Goal: Task Accomplishment & Management: Manage account settings

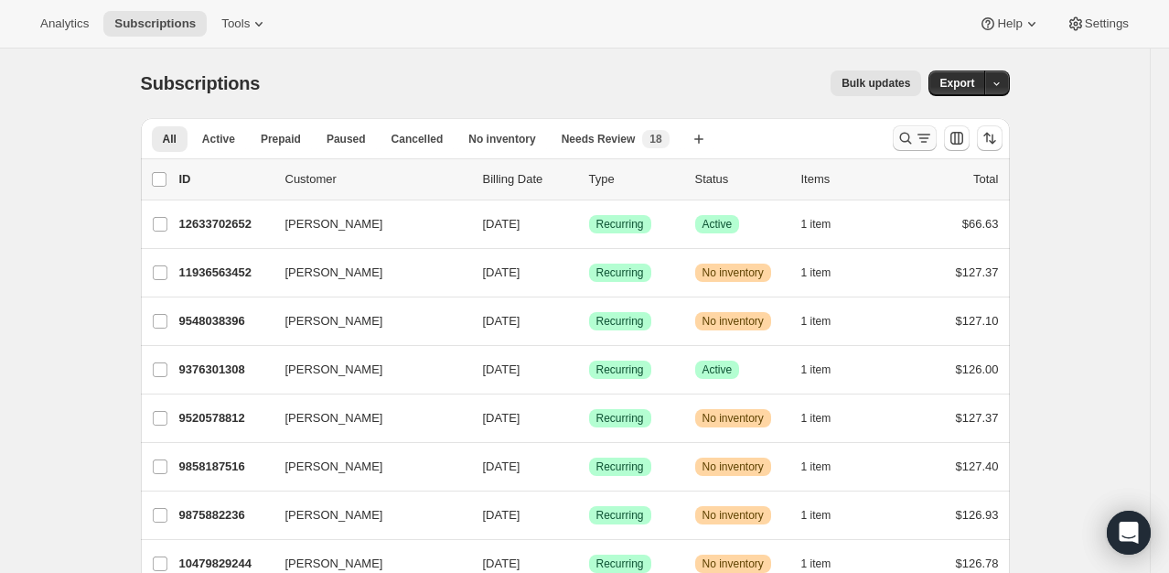
click at [910, 144] on icon "Search and filter results" at bounding box center [905, 138] width 18 height 18
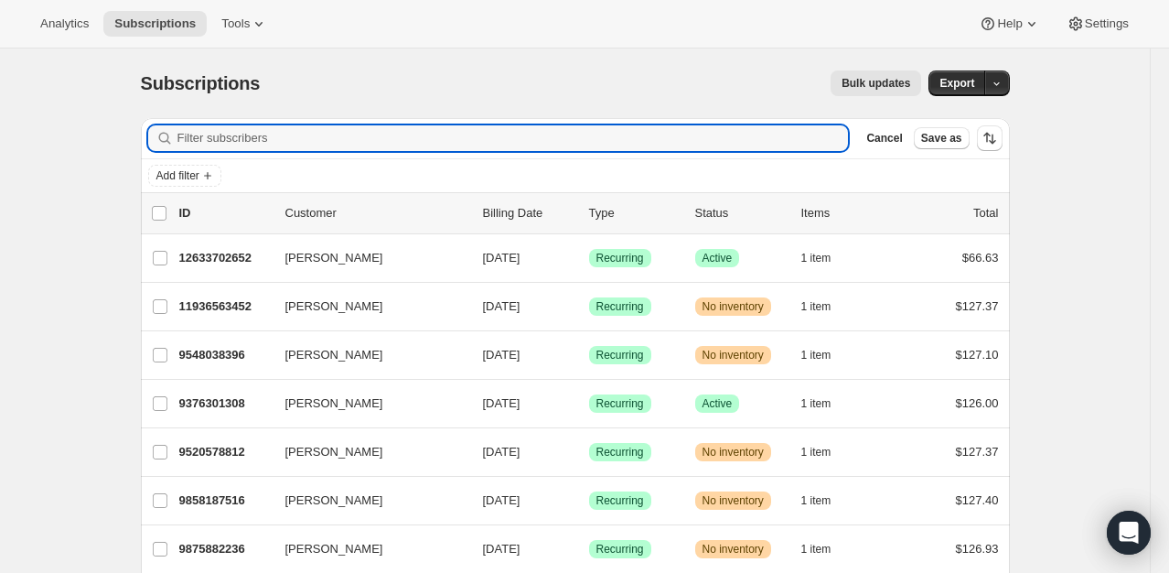
type input "d"
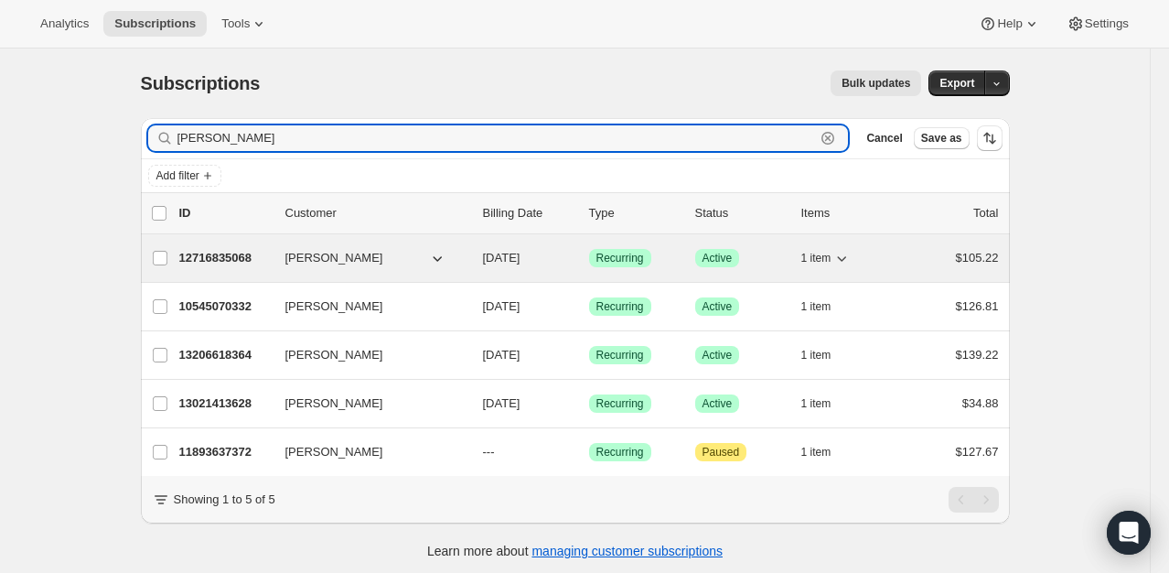
type input "[PERSON_NAME]"
click at [217, 262] on p "12716835068" at bounding box center [224, 258] width 91 height 18
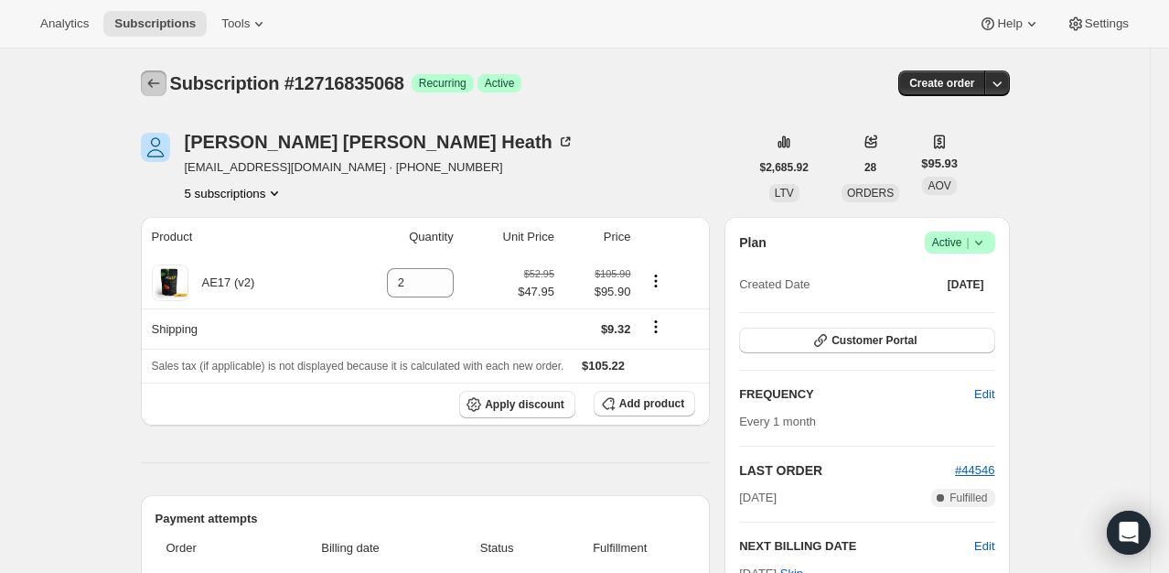
click at [158, 86] on icon "Subscriptions" at bounding box center [154, 83] width 18 height 18
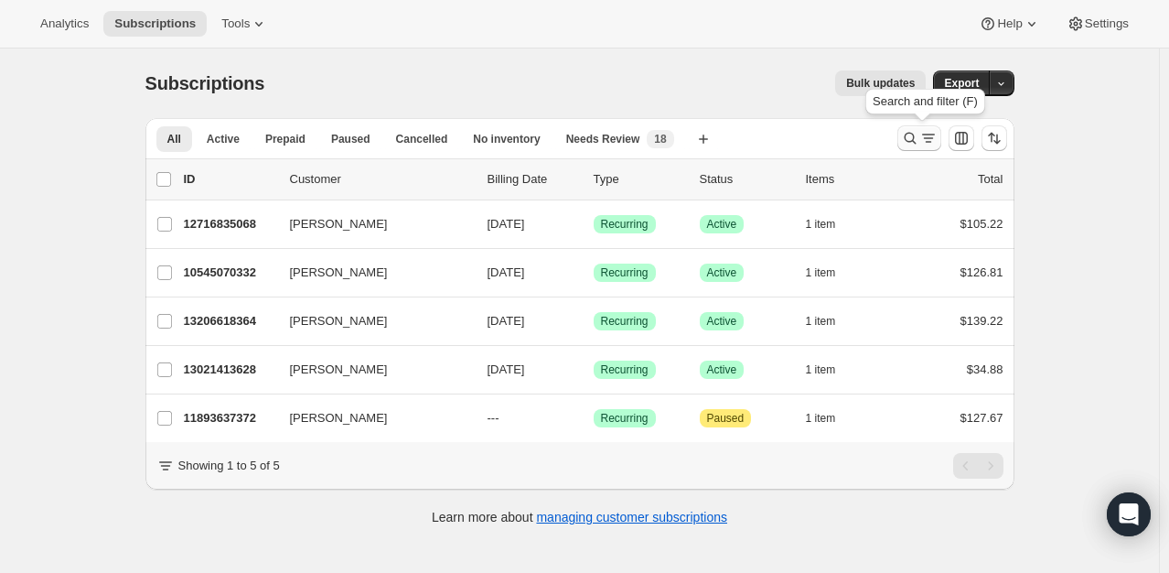
click at [910, 129] on icon "Search and filter results" at bounding box center [910, 138] width 18 height 18
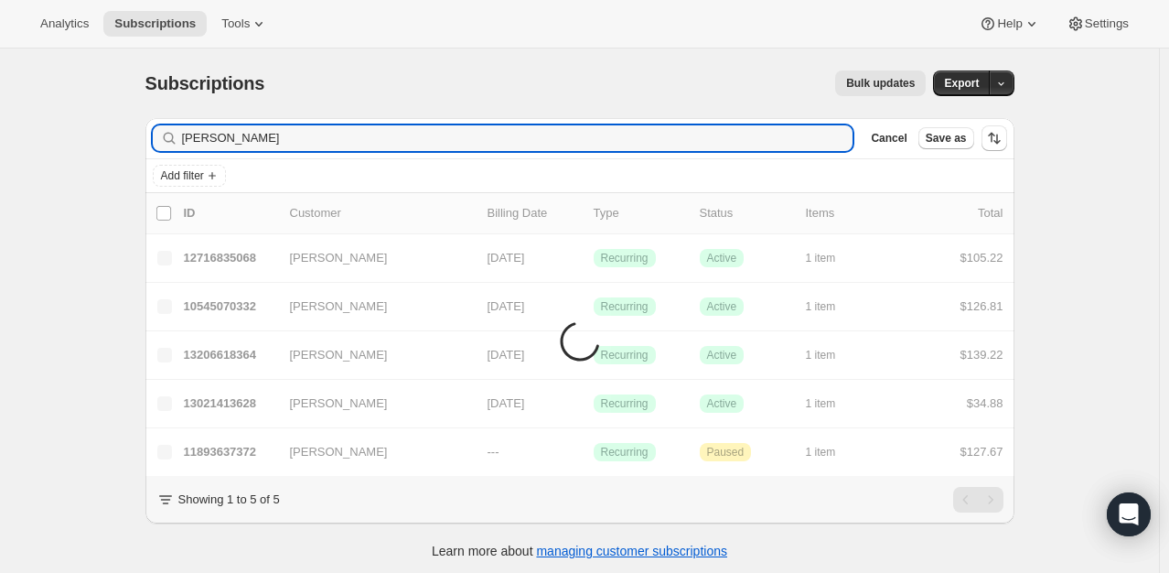
type input "[PERSON_NAME]"
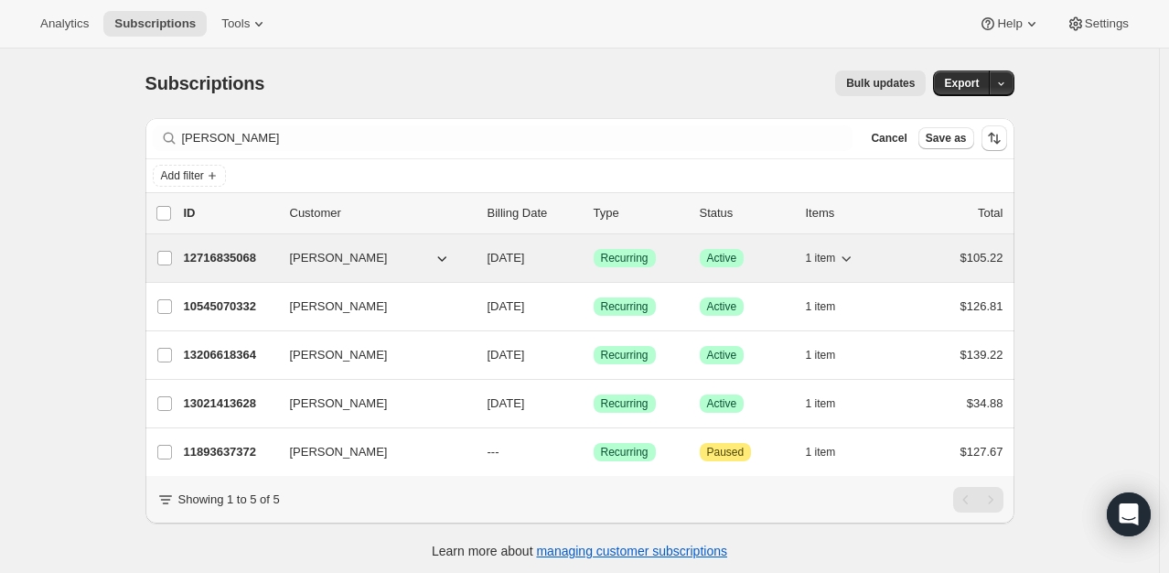
click at [326, 266] on div "12716835068 [PERSON_NAME] [DATE] Success Recurring Success Active 1 item $105.22" at bounding box center [594, 258] width 820 height 26
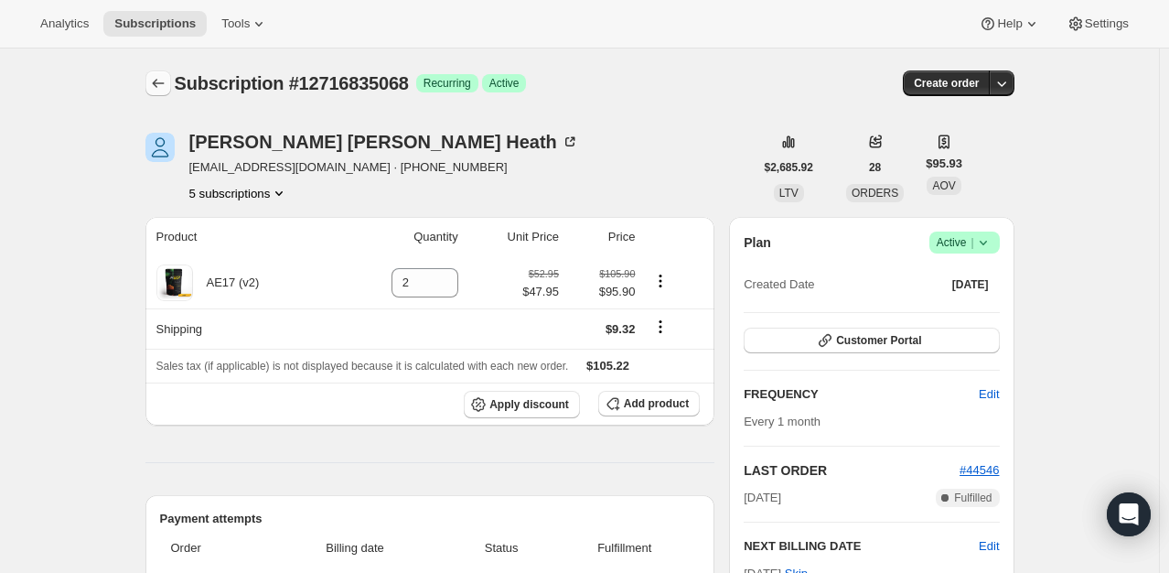
click at [160, 91] on icon "Subscriptions" at bounding box center [158, 83] width 18 height 18
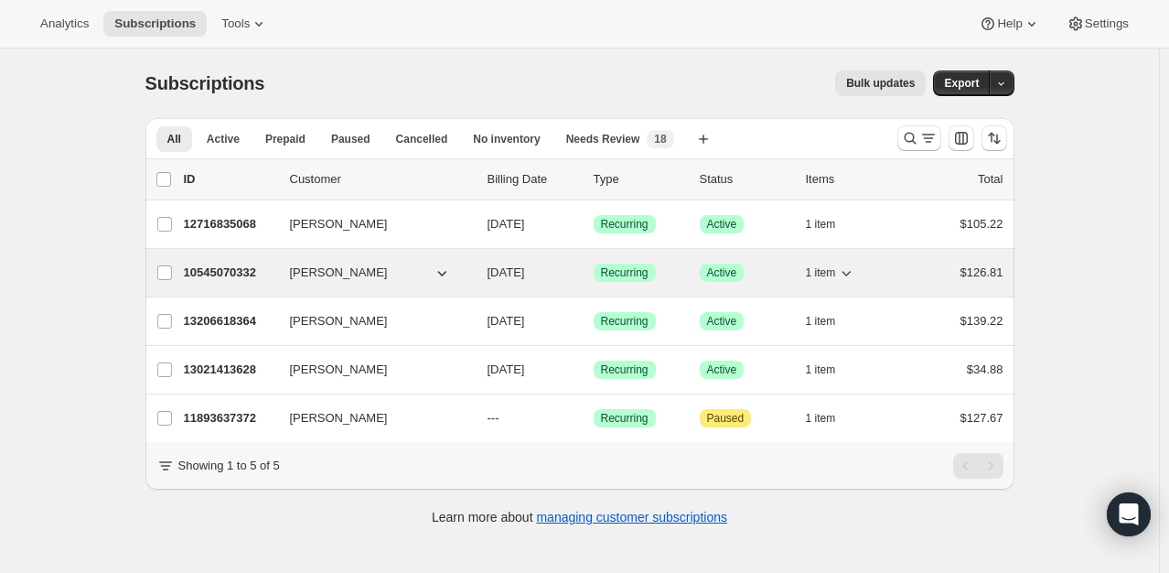
click at [309, 276] on span "[PERSON_NAME]" at bounding box center [339, 272] width 98 height 18
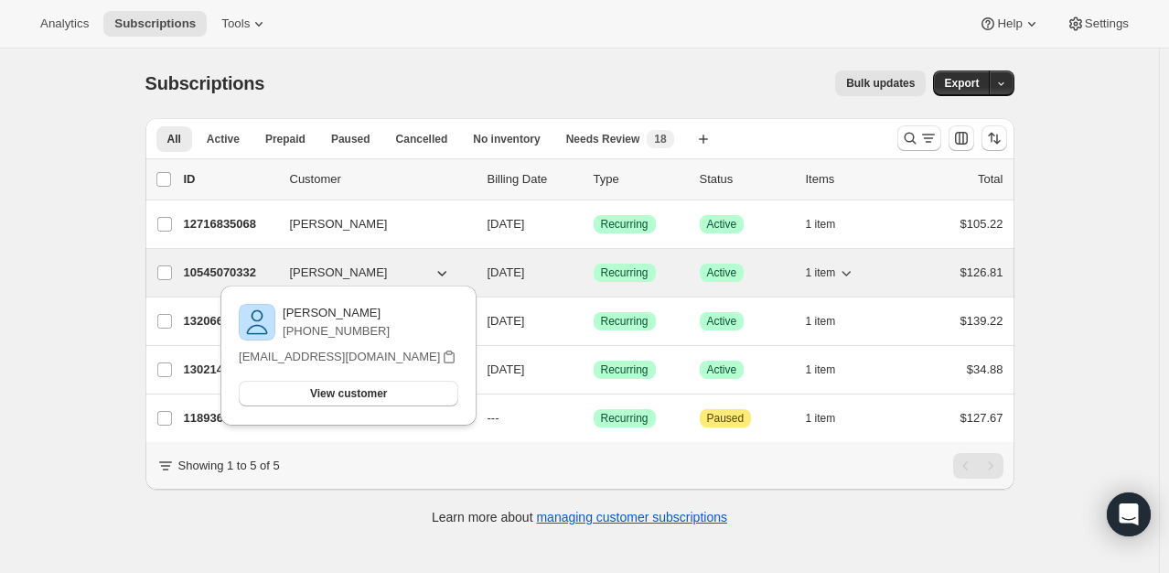
click at [231, 272] on p "10545070332" at bounding box center [229, 272] width 91 height 18
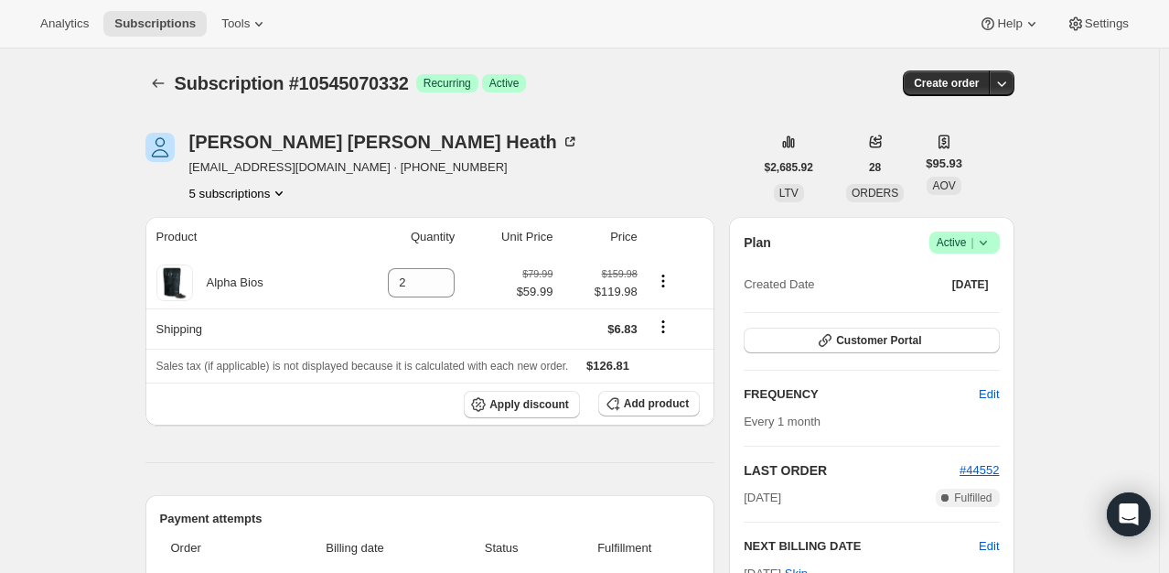
click at [973, 240] on span "Active |" at bounding box center [965, 242] width 56 height 18
click at [984, 310] on span "Cancel subscription" at bounding box center [969, 309] width 103 height 14
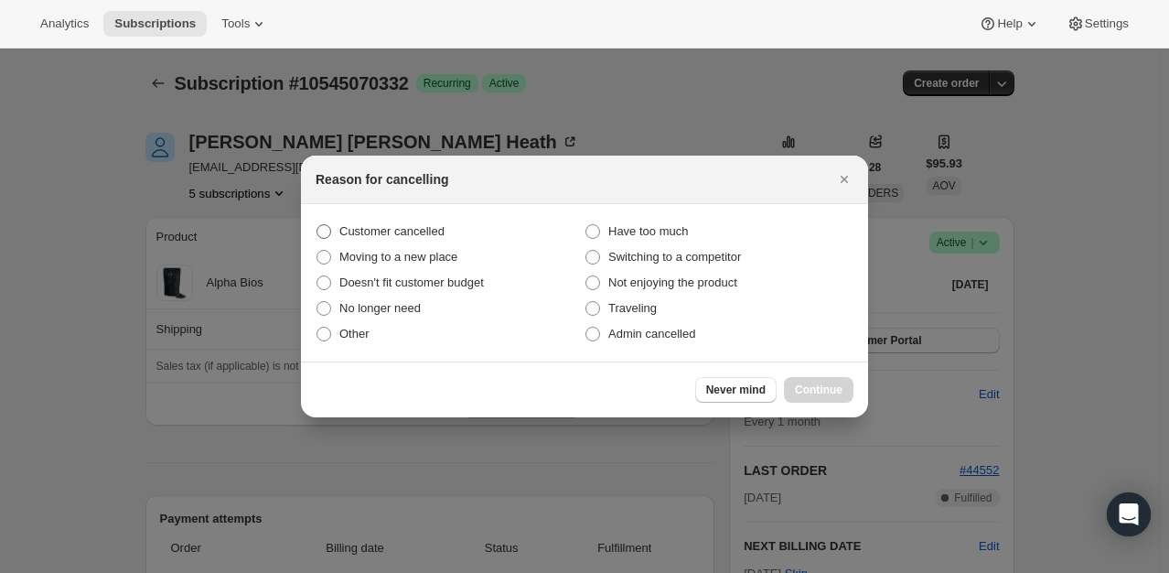
click at [442, 235] on span "Customer cancelled" at bounding box center [391, 231] width 105 height 14
click at [317, 225] on input "Customer cancelled" at bounding box center [316, 224] width 1 height 1
radio input "true"
click at [845, 388] on button "Continue" at bounding box center [819, 390] width 70 height 26
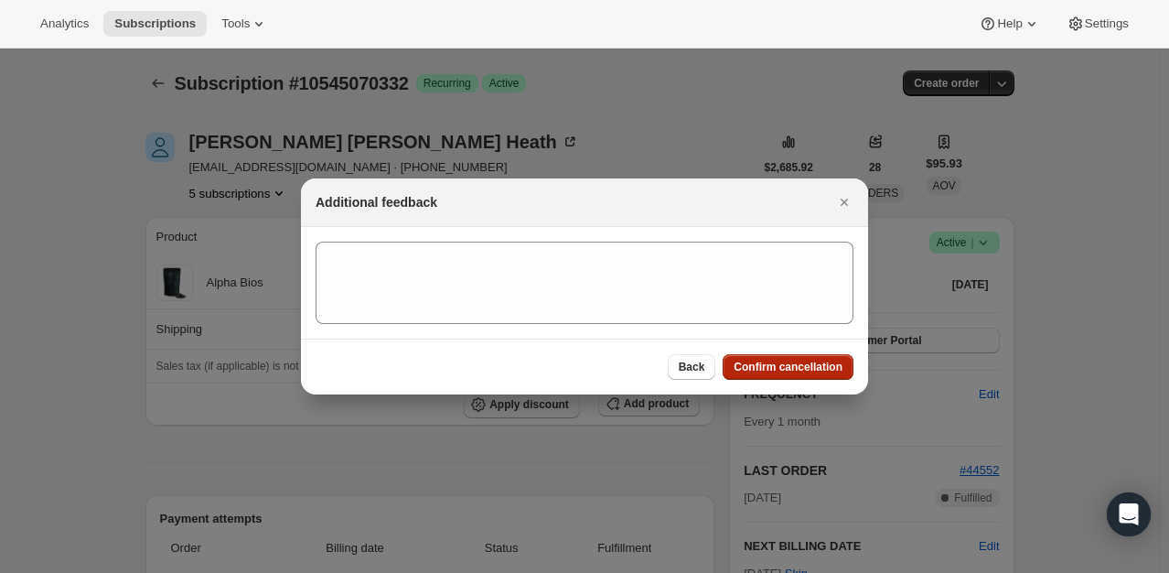
click at [806, 367] on span "Confirm cancellation" at bounding box center [788, 366] width 109 height 15
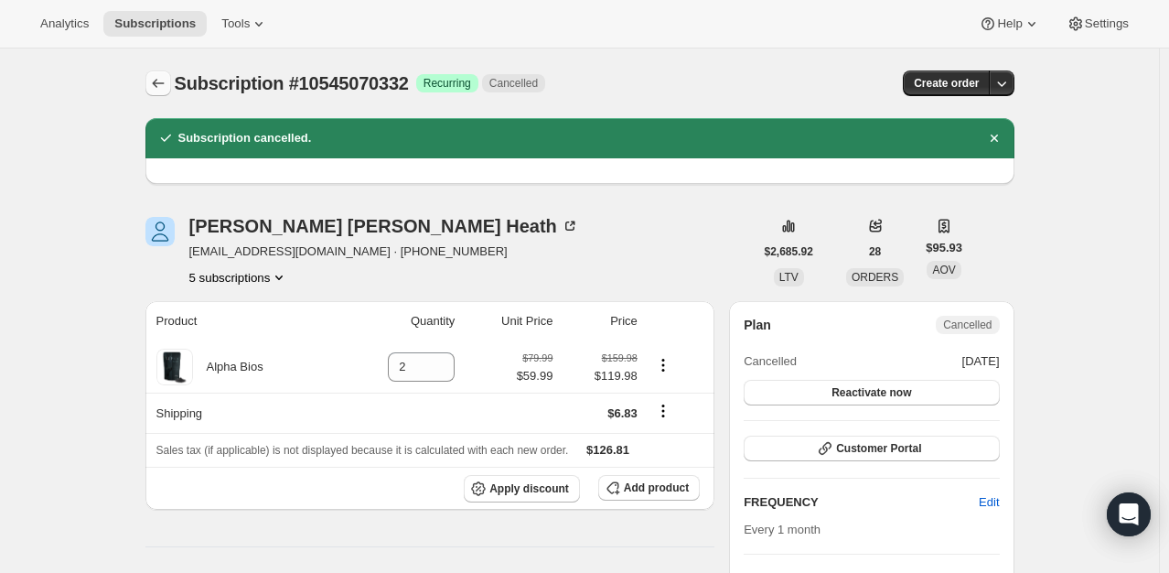
click at [159, 93] on button "Subscriptions" at bounding box center [158, 83] width 26 height 26
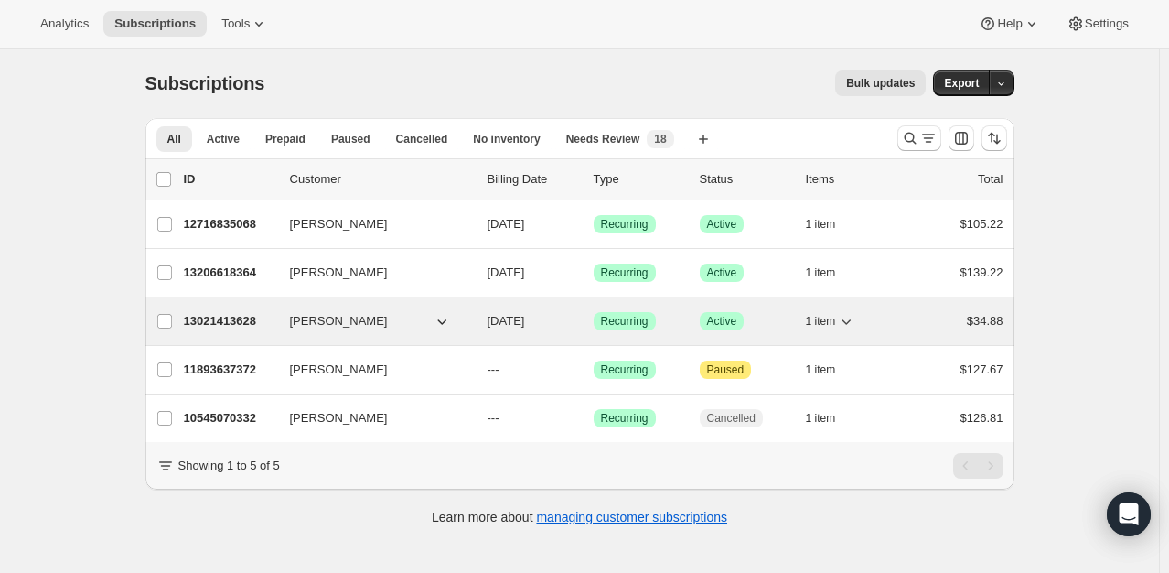
click at [222, 327] on p "13021413628" at bounding box center [229, 321] width 91 height 18
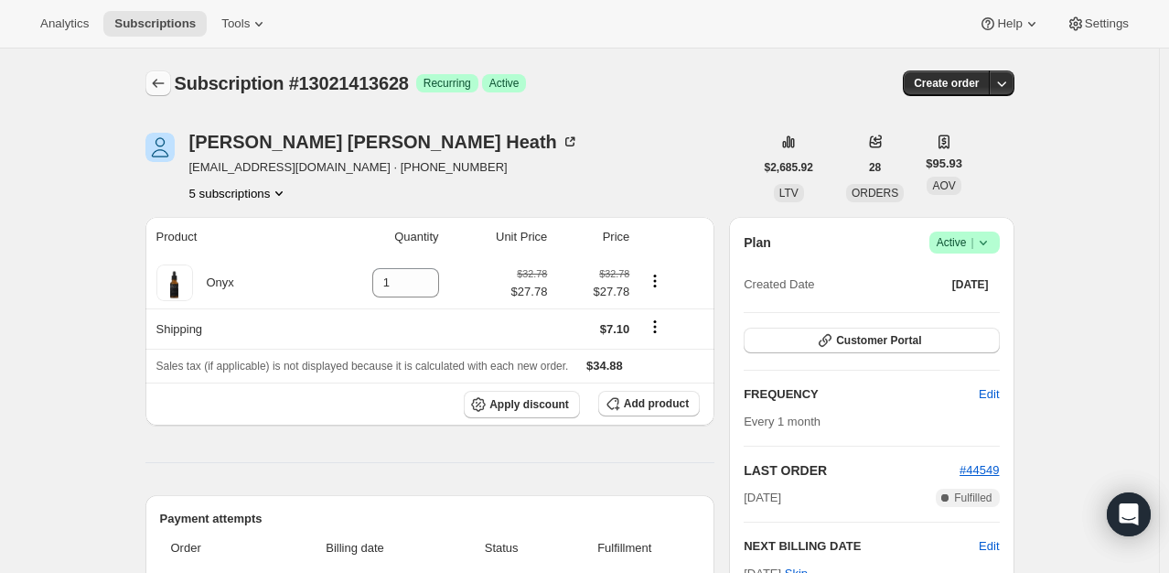
click at [157, 82] on icon "Subscriptions" at bounding box center [158, 83] width 12 height 9
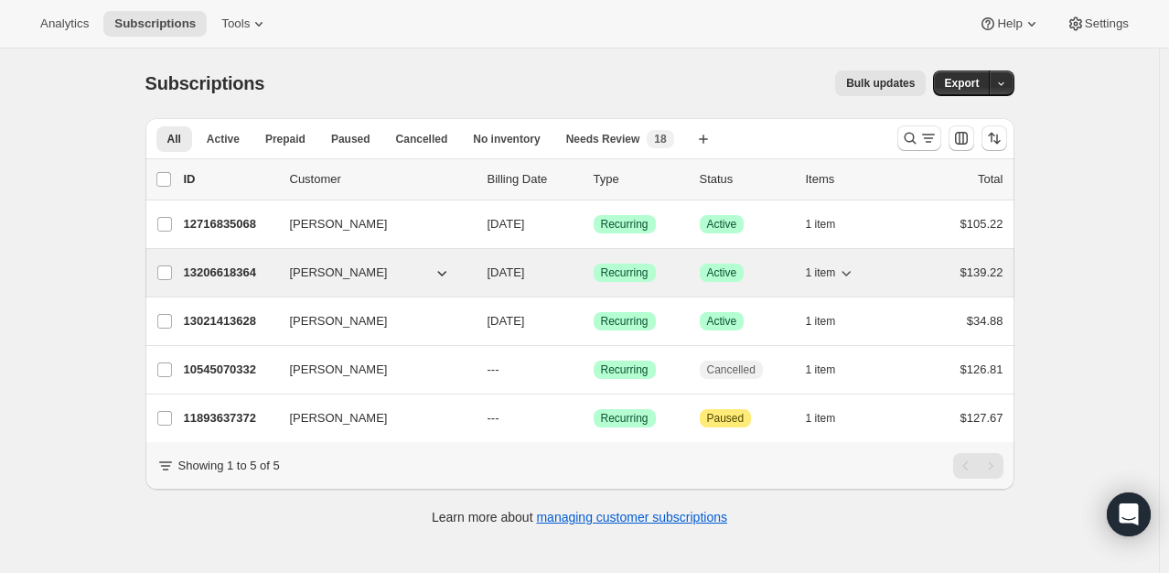
click at [241, 265] on p "13206618364" at bounding box center [229, 272] width 91 height 18
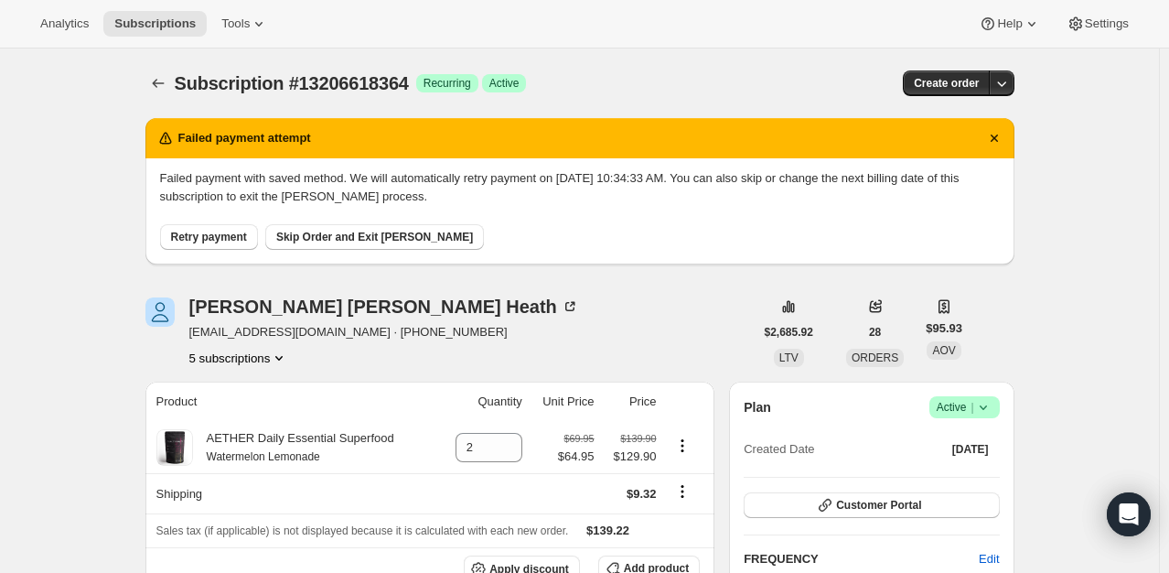
click at [178, 79] on span "Subscription #13206618364" at bounding box center [292, 83] width 234 height 20
click at [164, 80] on icon "Subscriptions" at bounding box center [158, 83] width 18 height 18
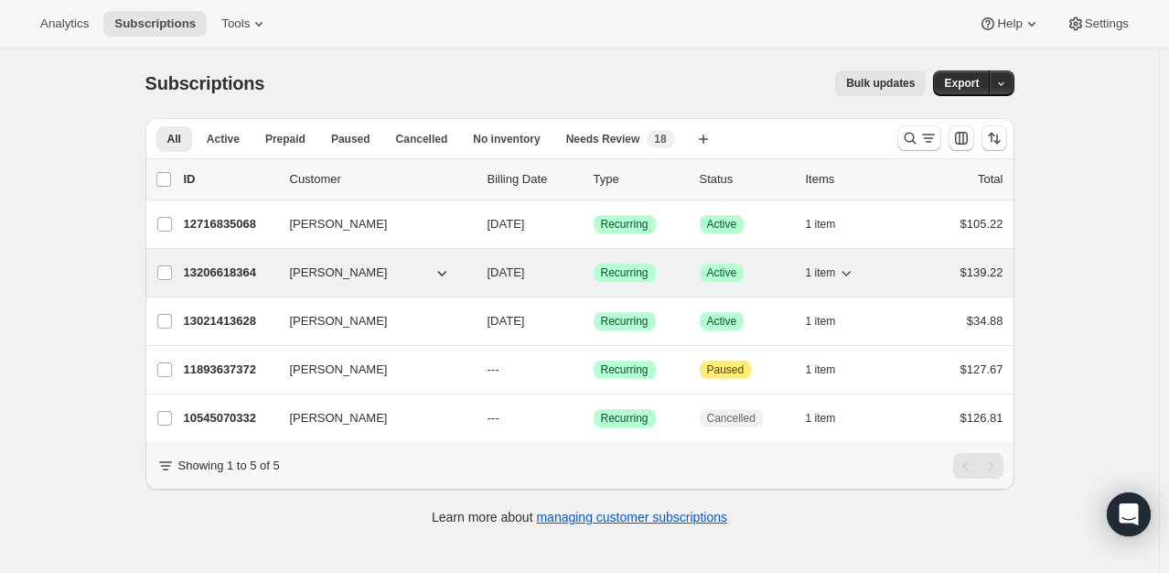
click at [249, 271] on p "13206618364" at bounding box center [229, 272] width 91 height 18
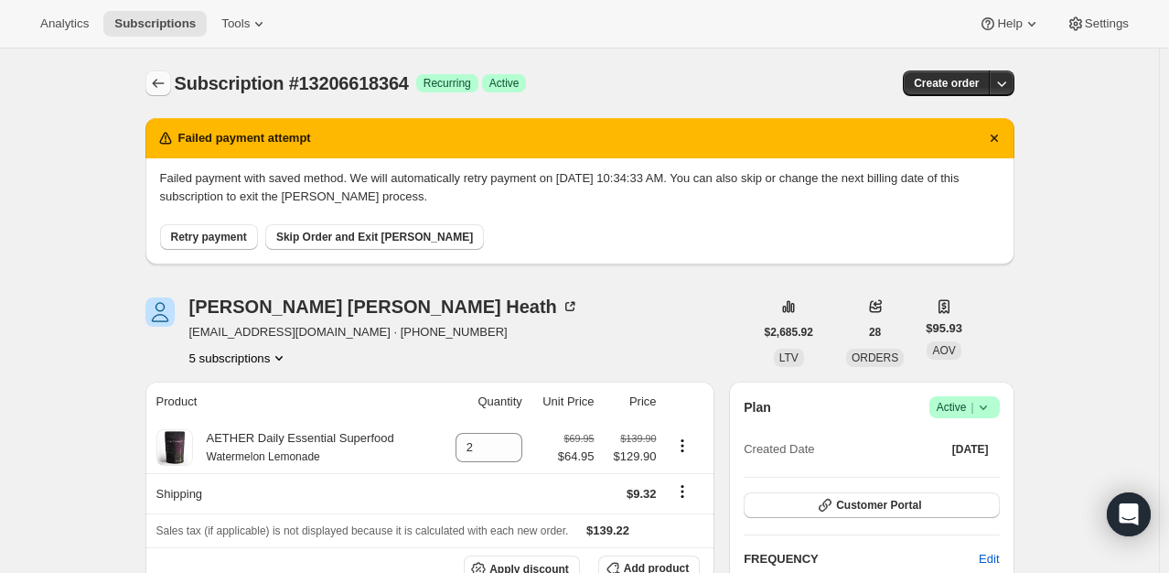
click at [158, 84] on icon "Subscriptions" at bounding box center [158, 83] width 12 height 9
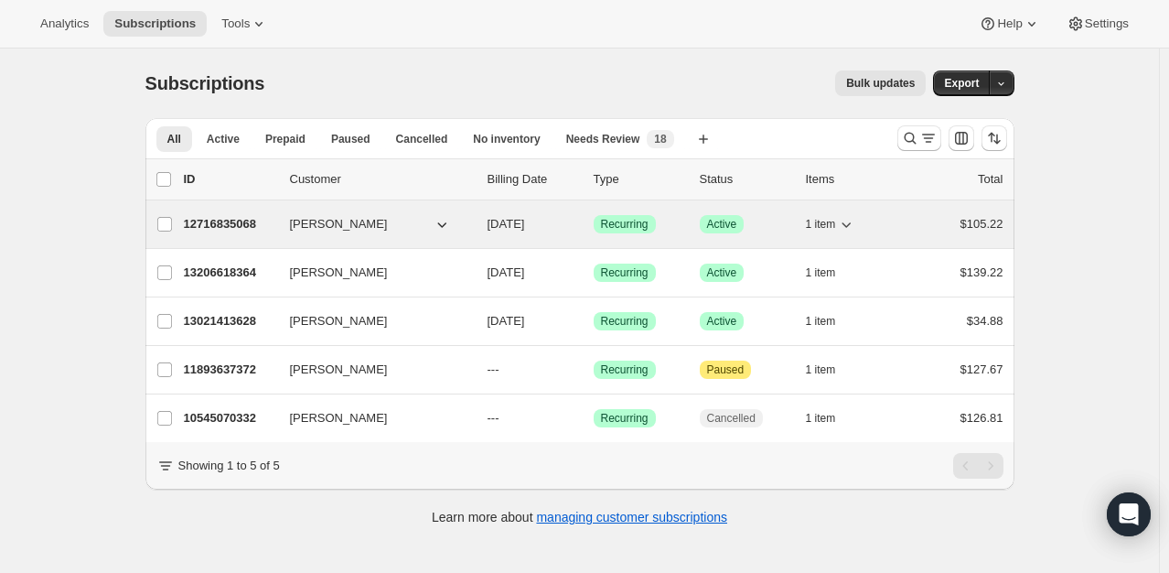
click at [242, 218] on p "12716835068" at bounding box center [229, 224] width 91 height 18
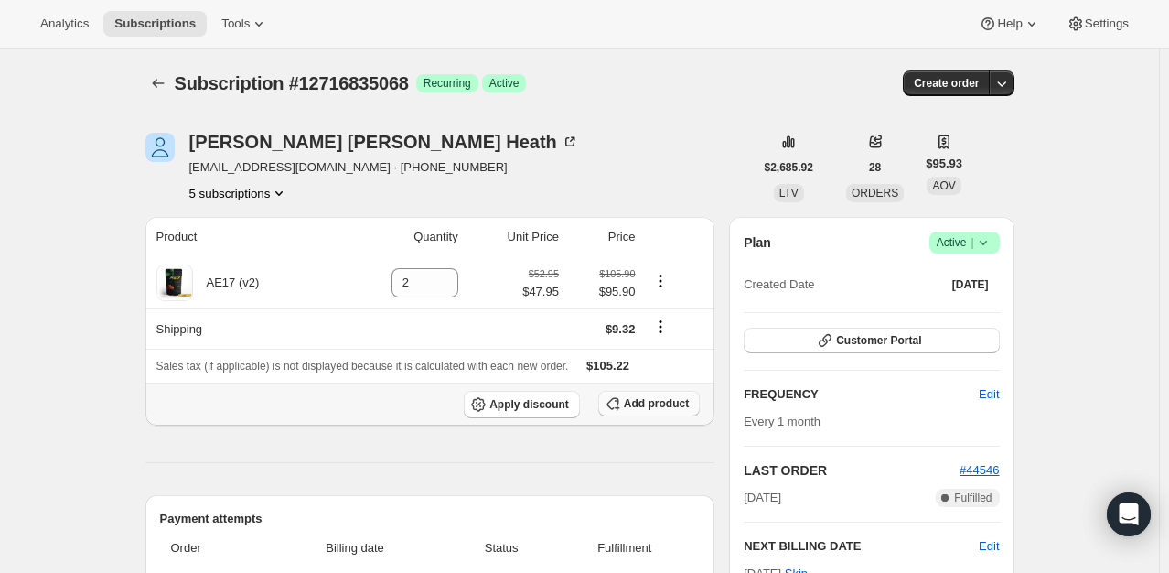
click at [666, 402] on span "Add product" at bounding box center [656, 403] width 65 height 15
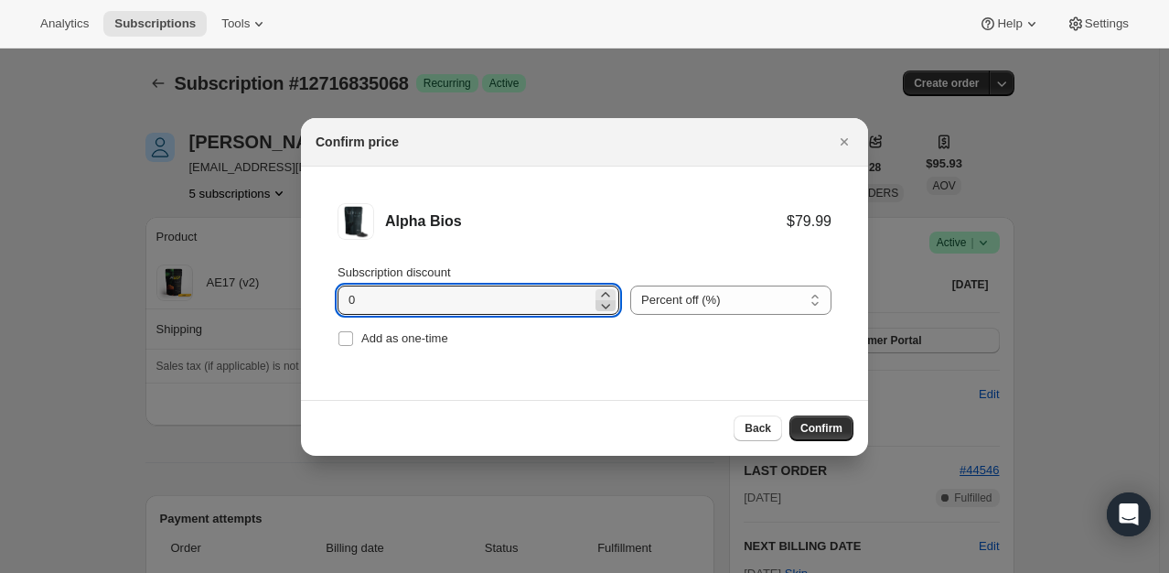
click at [596, 298] on icon ":rup:" at bounding box center [605, 305] width 18 height 18
click at [604, 291] on icon ":rup:" at bounding box center [605, 294] width 18 height 18
type input "2"
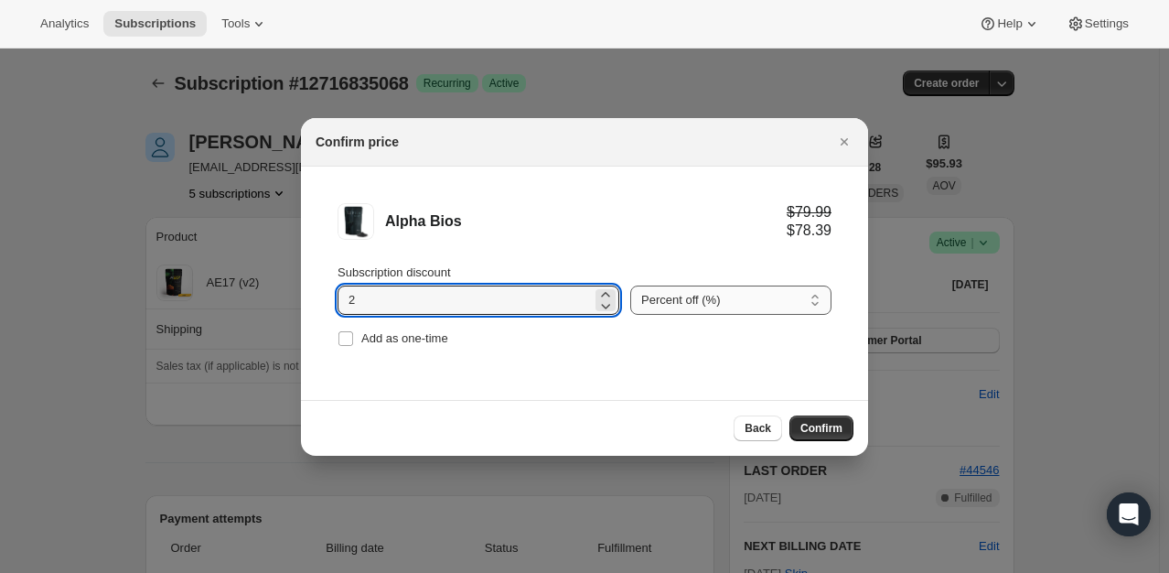
click at [692, 298] on select "Percent off (%) Amount off ($)" at bounding box center [730, 299] width 201 height 29
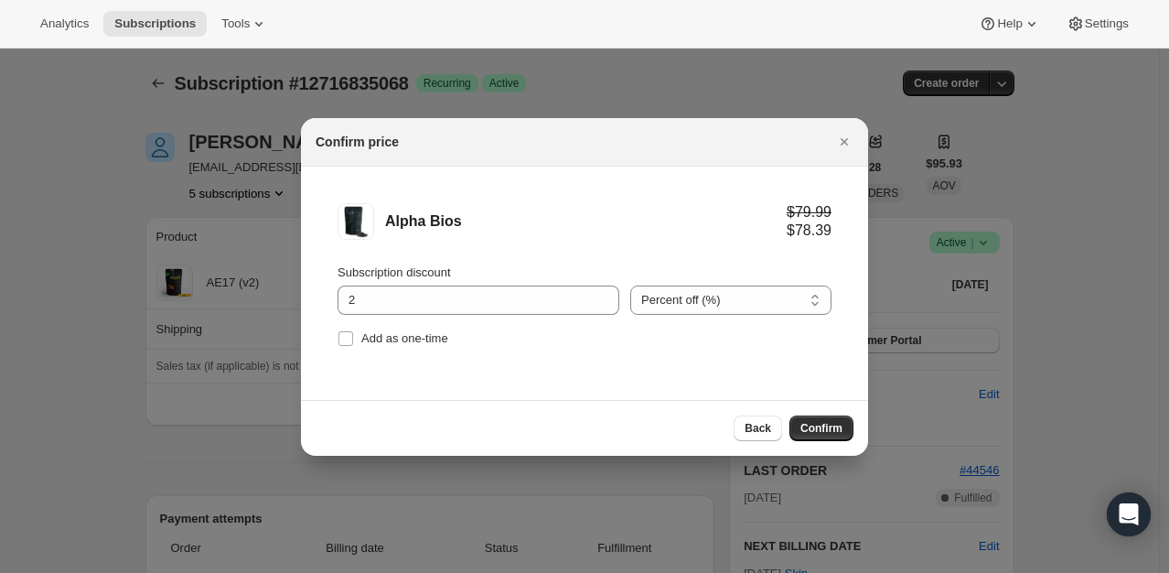
select select "fixed"
click at [630, 285] on select "Percent off (%) Amount off ($)" at bounding box center [730, 299] width 201 height 29
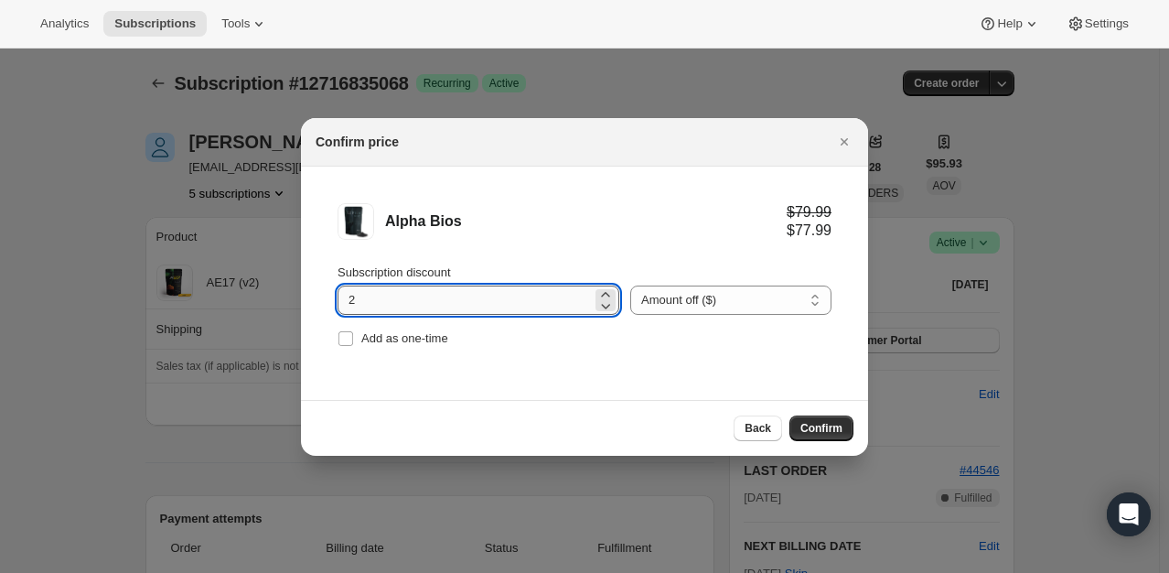
drag, startPoint x: 498, startPoint y: 302, endPoint x: 390, endPoint y: 308, distance: 108.1
click at [390, 308] on input "2" at bounding box center [465, 299] width 254 height 29
type input "20"
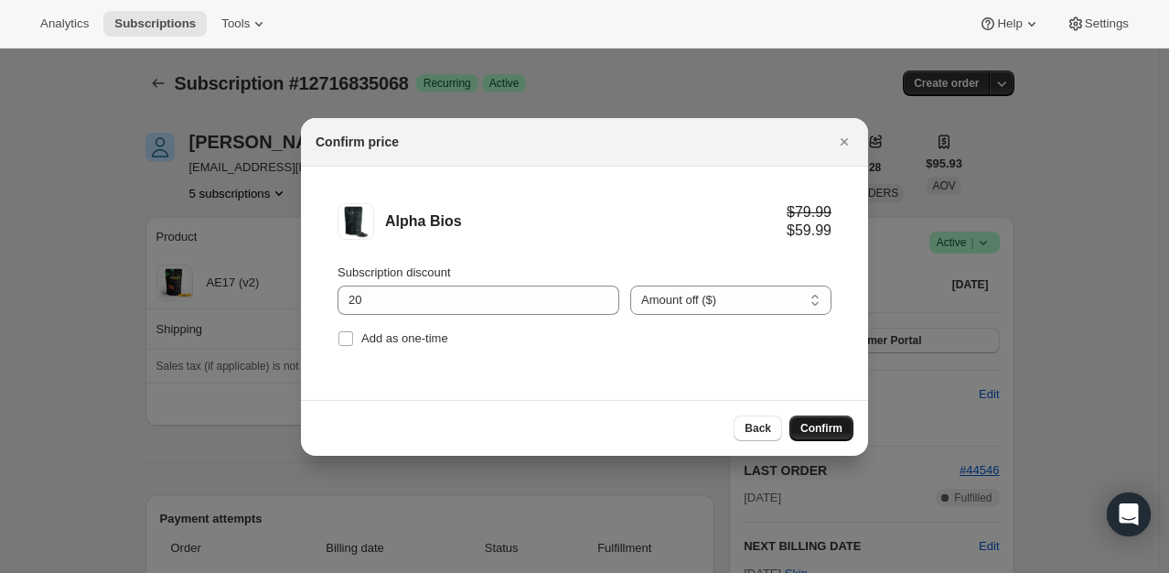
click at [818, 425] on span "Confirm" at bounding box center [821, 428] width 42 height 15
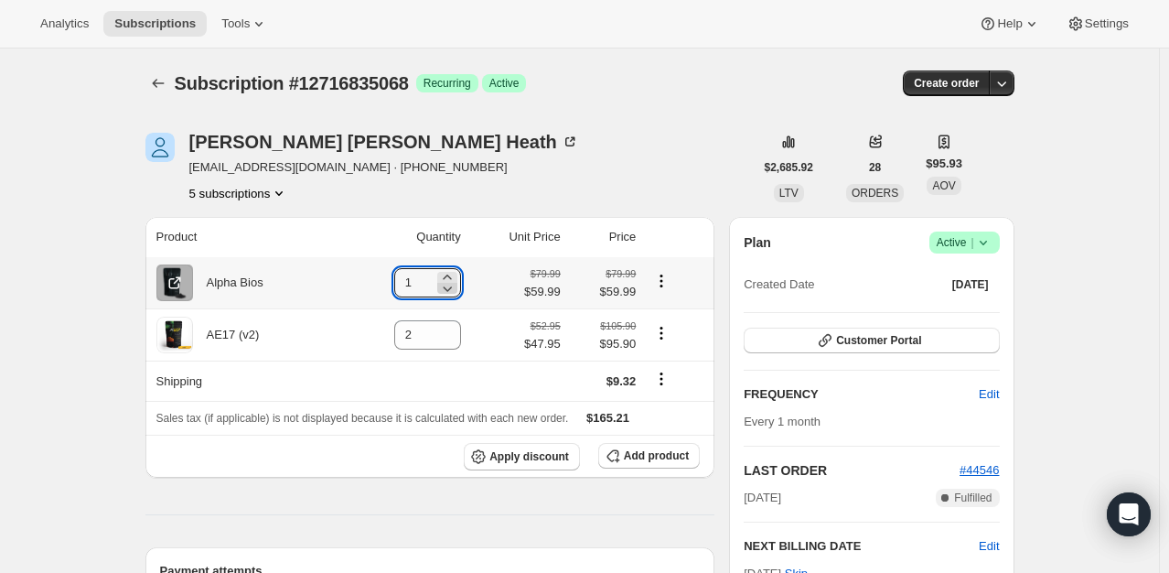
click at [451, 279] on icon at bounding box center [447, 288] width 18 height 18
click at [450, 276] on icon at bounding box center [447, 276] width 8 height 5
click at [451, 277] on icon at bounding box center [447, 276] width 8 height 5
type input "2"
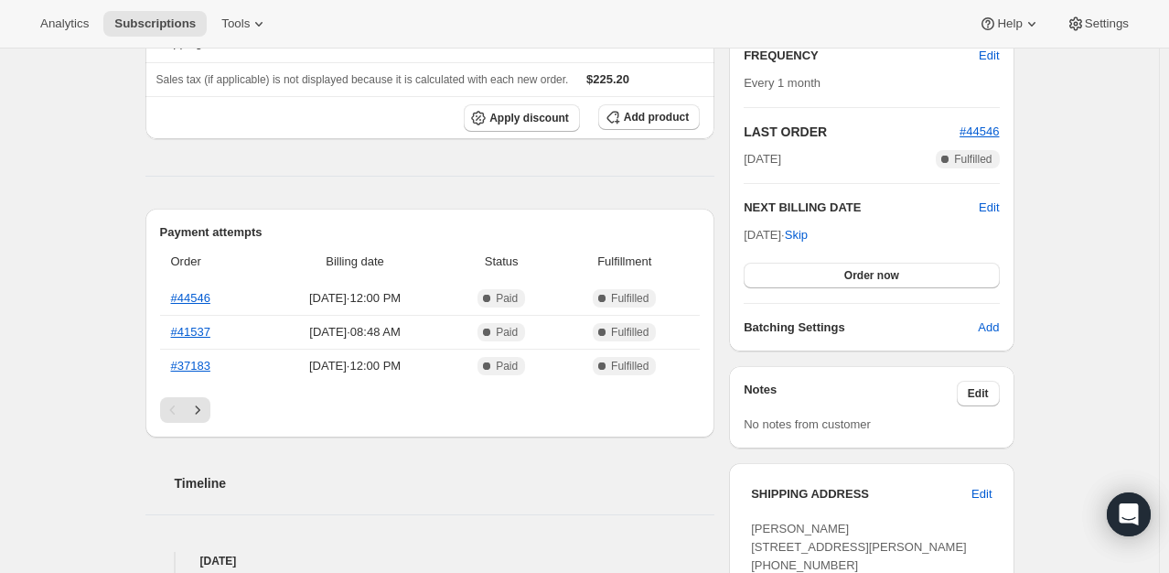
scroll to position [274, 0]
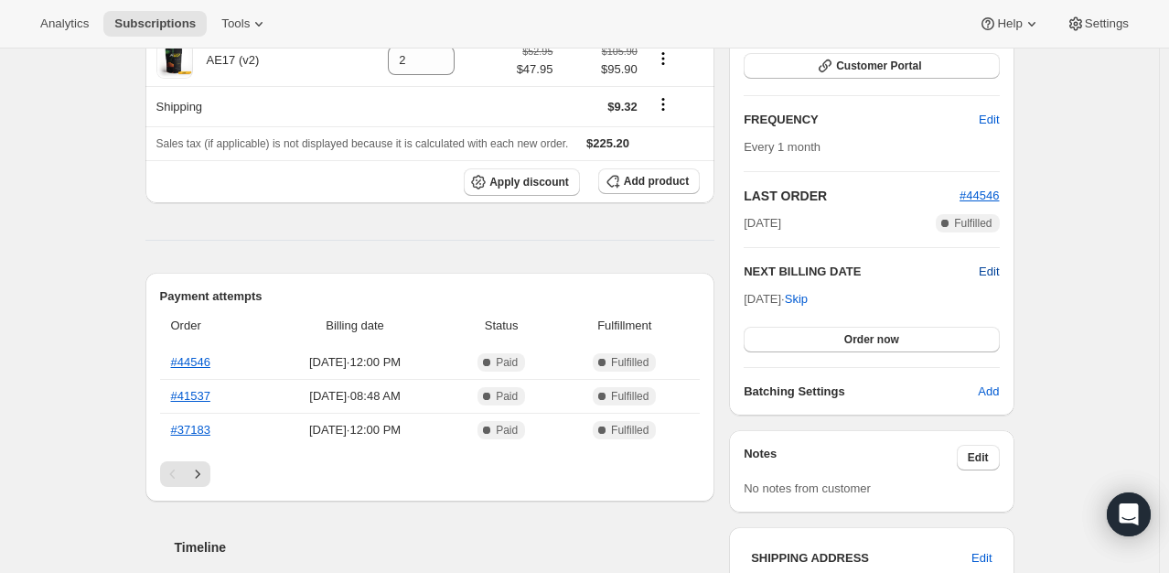
click at [999, 273] on span "Edit" at bounding box center [989, 272] width 20 height 18
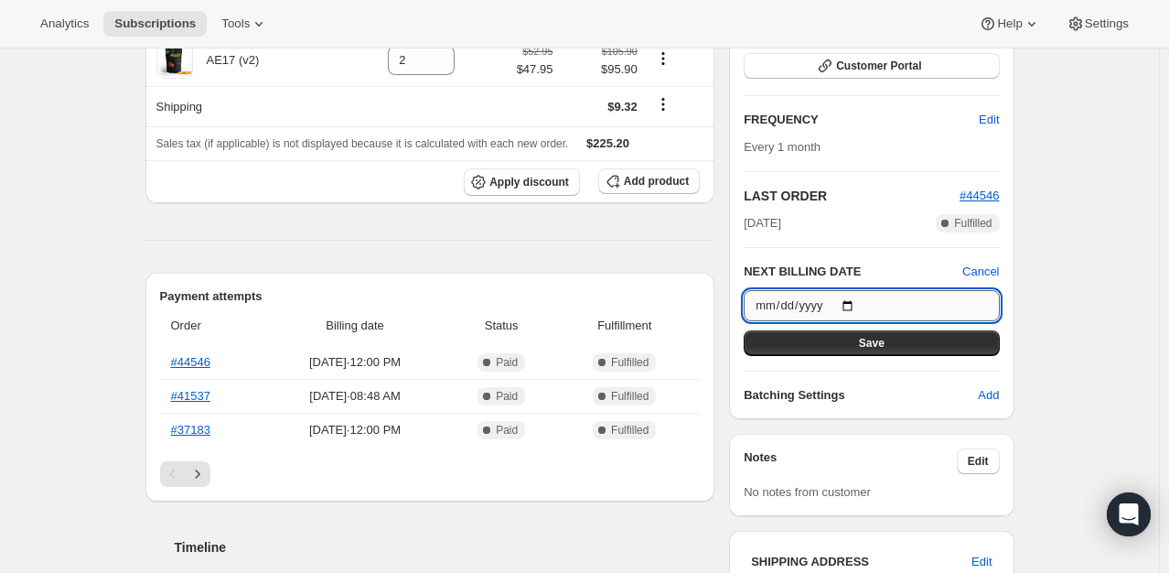
click at [859, 309] on input "[DATE]" at bounding box center [871, 305] width 255 height 31
type input "[DATE]"
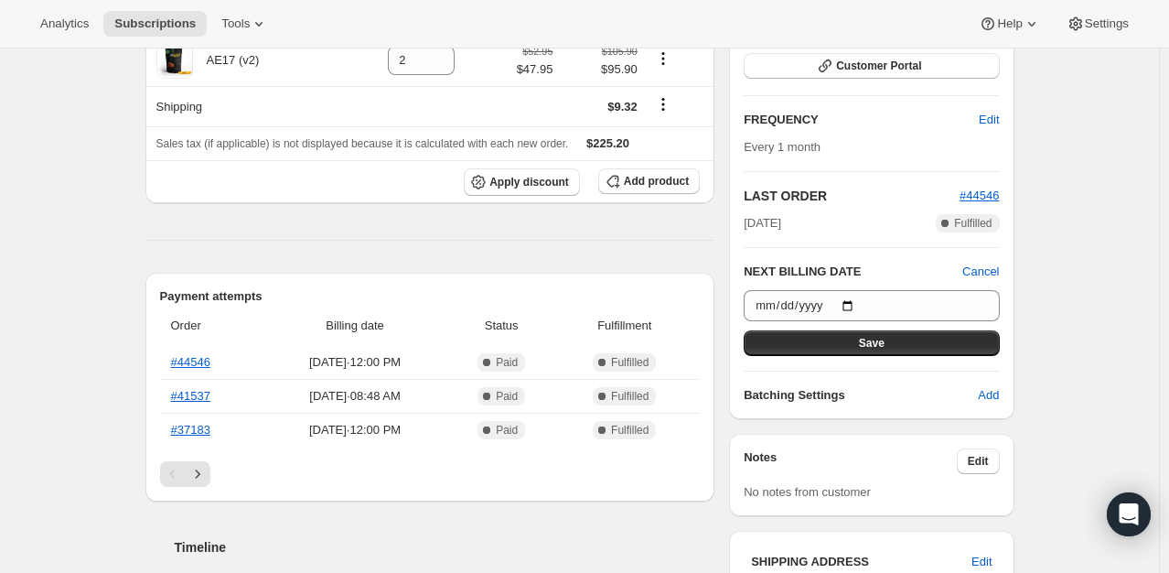
click at [918, 349] on button "Save" at bounding box center [871, 343] width 255 height 26
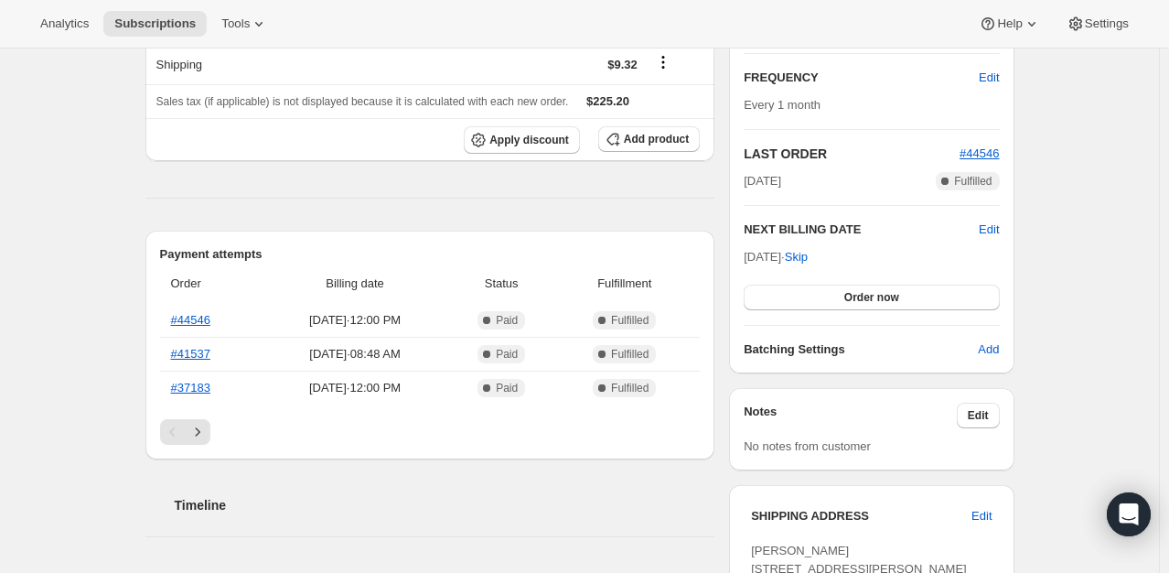
scroll to position [0, 0]
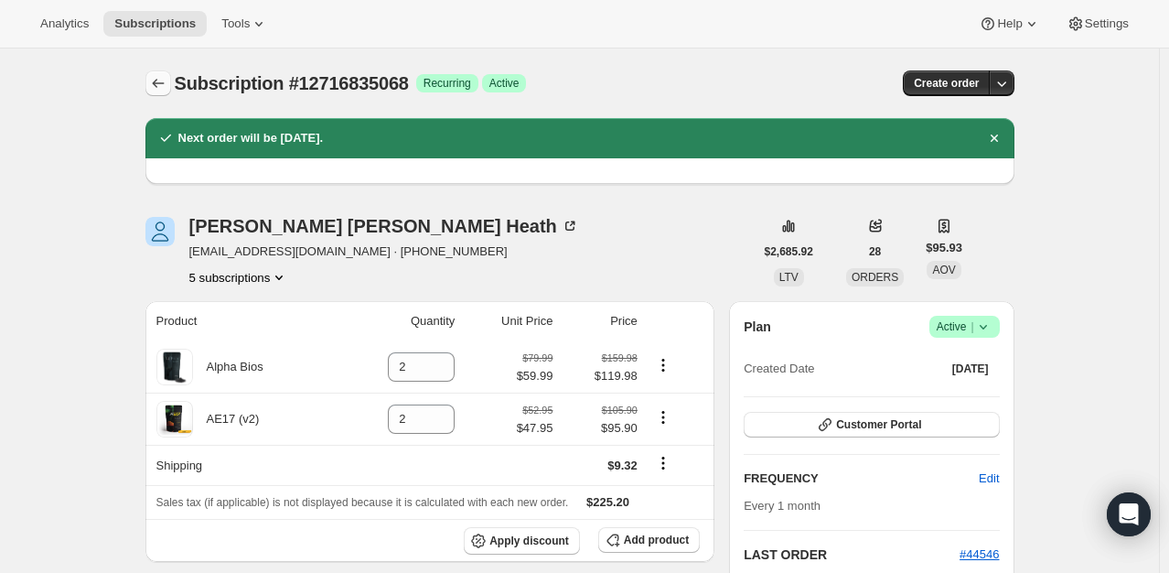
click at [154, 84] on icon "Subscriptions" at bounding box center [158, 83] width 18 height 18
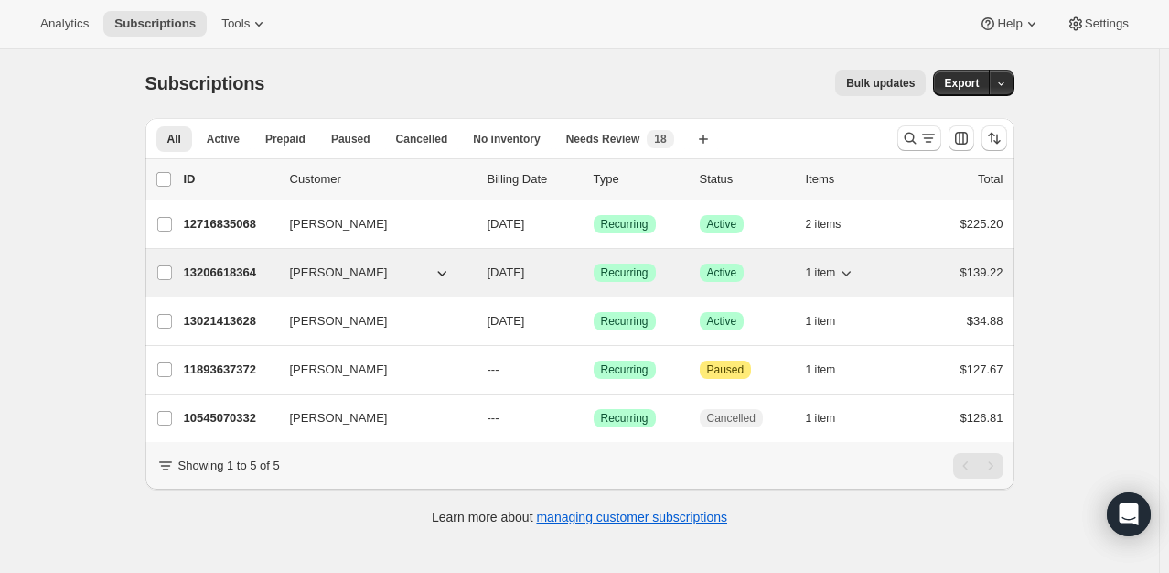
click at [250, 274] on p "13206618364" at bounding box center [229, 272] width 91 height 18
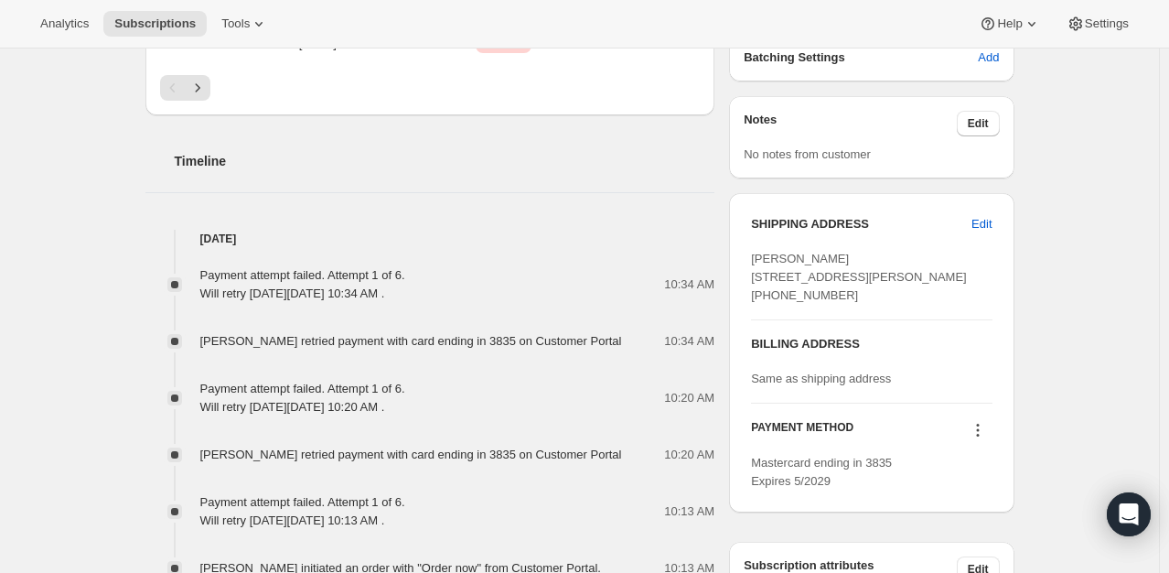
scroll to position [1006, 0]
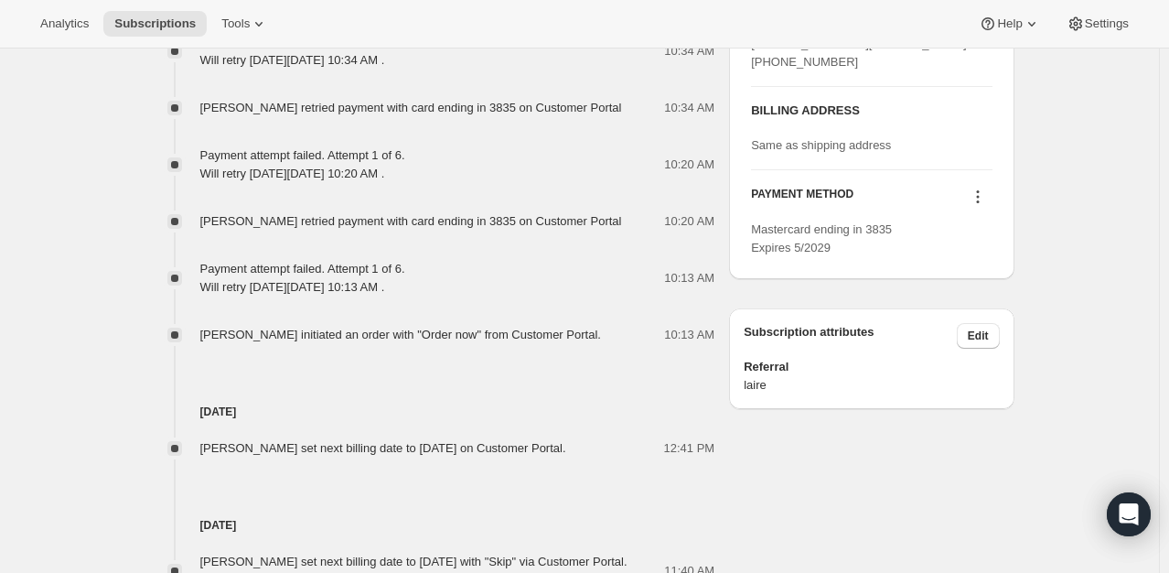
click at [984, 206] on icon at bounding box center [978, 197] width 18 height 18
click at [990, 284] on span "Send link to update card" at bounding box center [981, 284] width 128 height 14
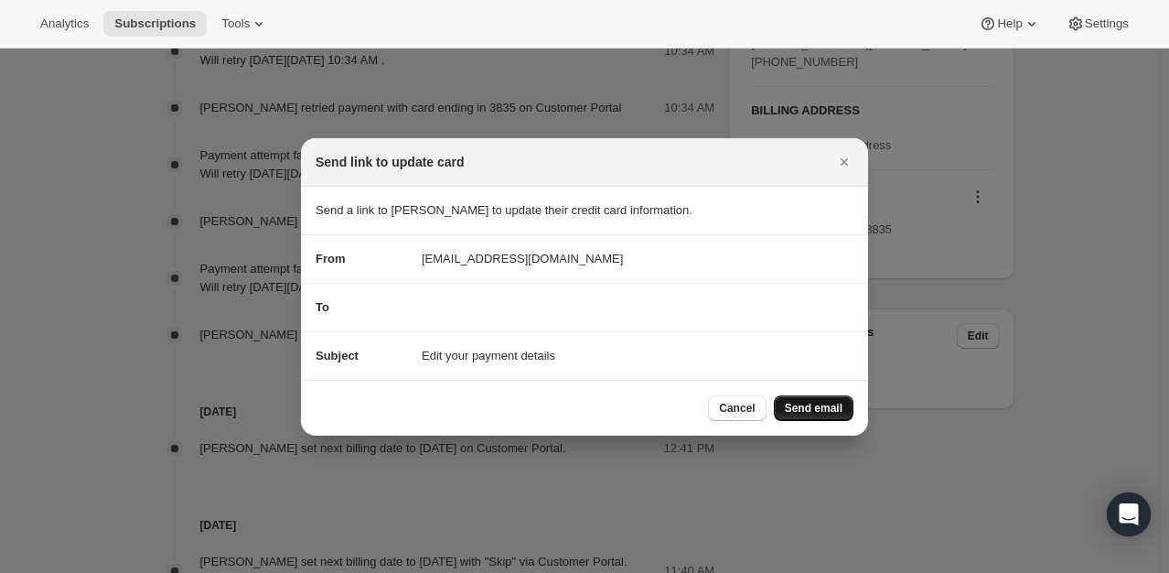
click at [817, 407] on span "Send email" at bounding box center [814, 408] width 58 height 15
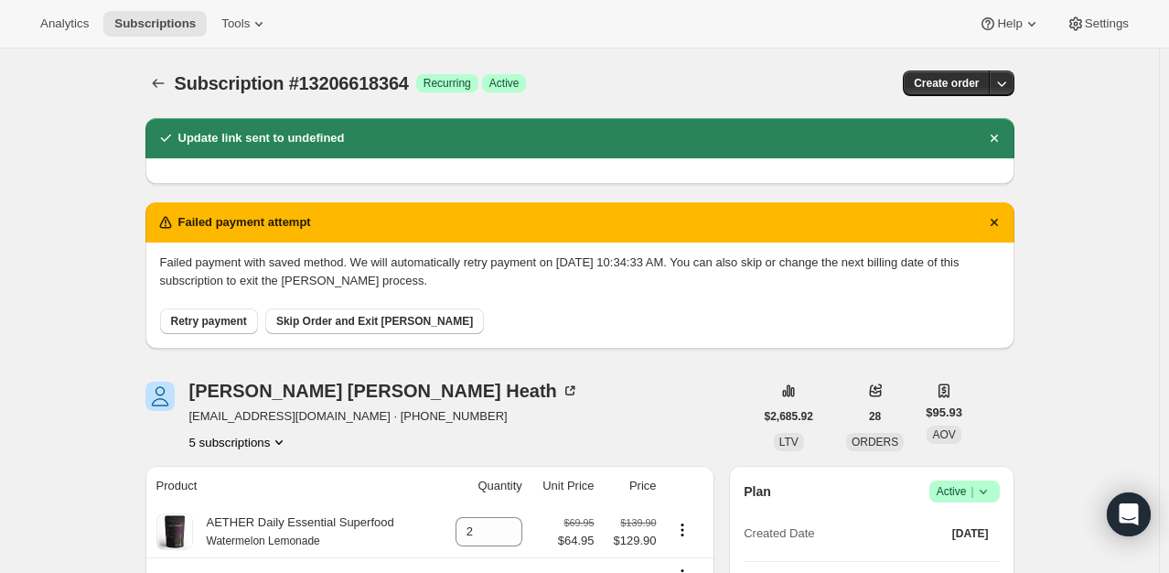
scroll to position [1006, 0]
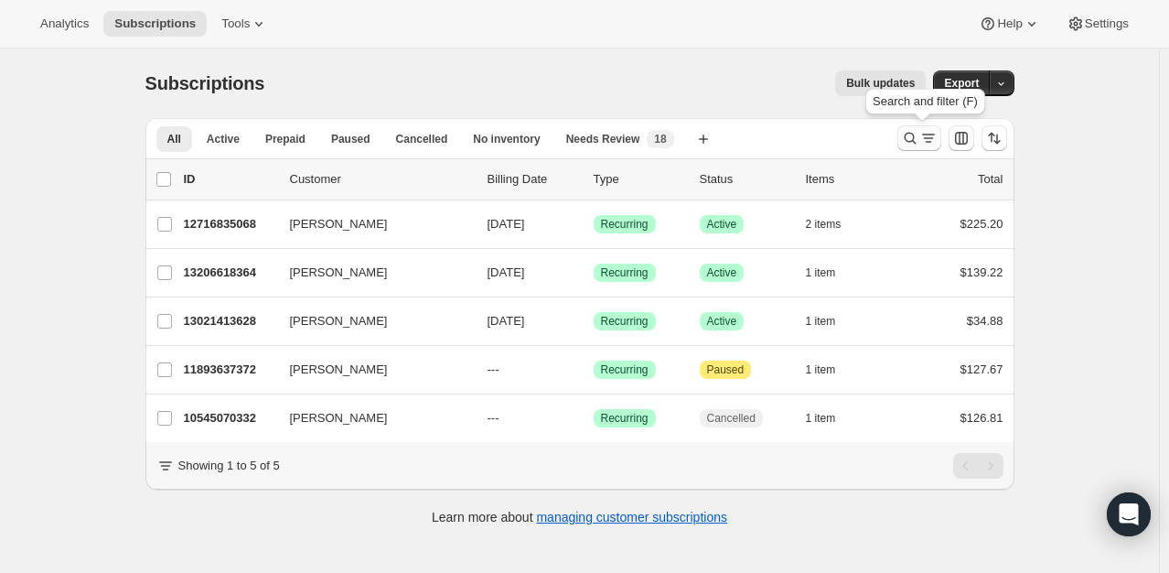
click at [919, 135] on icon "Search and filter results" at bounding box center [910, 138] width 18 height 18
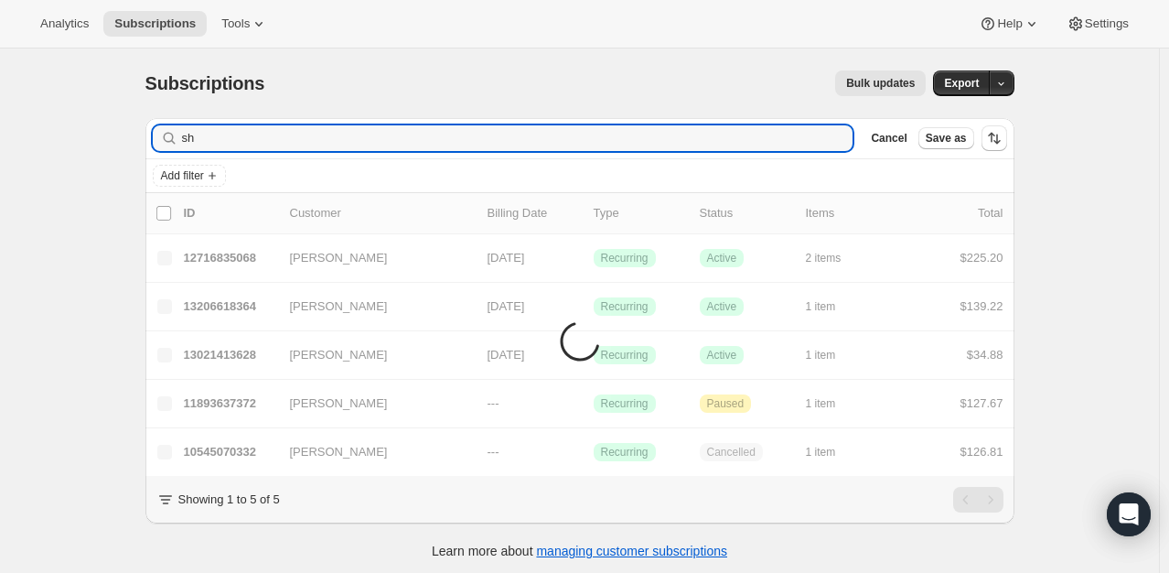
type input "s"
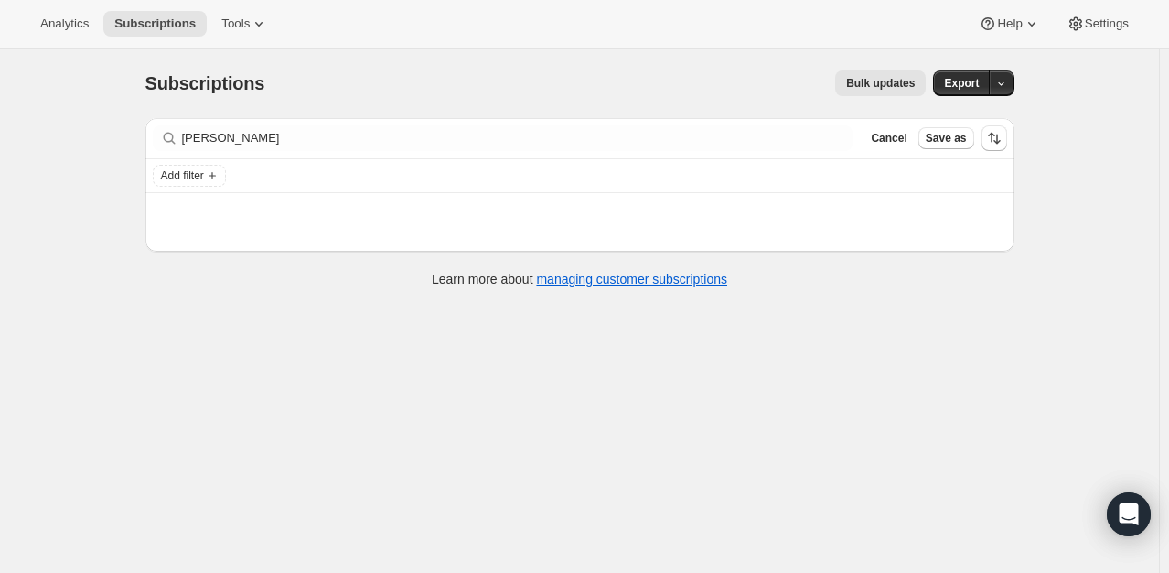
drag, startPoint x: 365, startPoint y: 415, endPoint x: 337, endPoint y: 353, distance: 68.4
click at [363, 412] on div "Subscriptions. This page is ready Subscriptions Bulk updates More actions Bulk …" at bounding box center [579, 334] width 1159 height 573
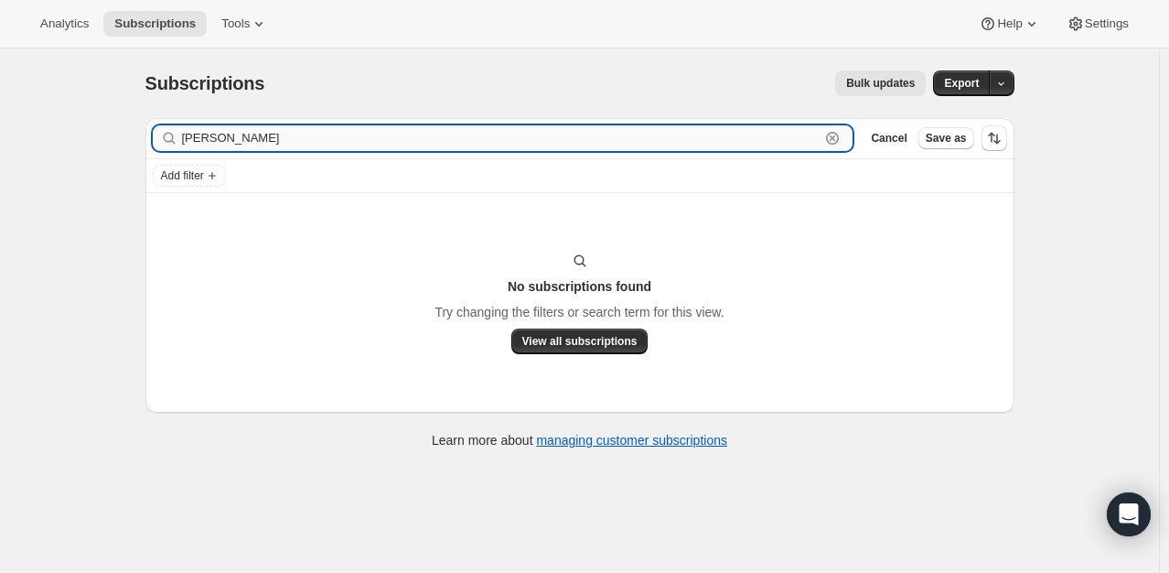
click at [287, 129] on input "[PERSON_NAME]" at bounding box center [501, 138] width 638 height 26
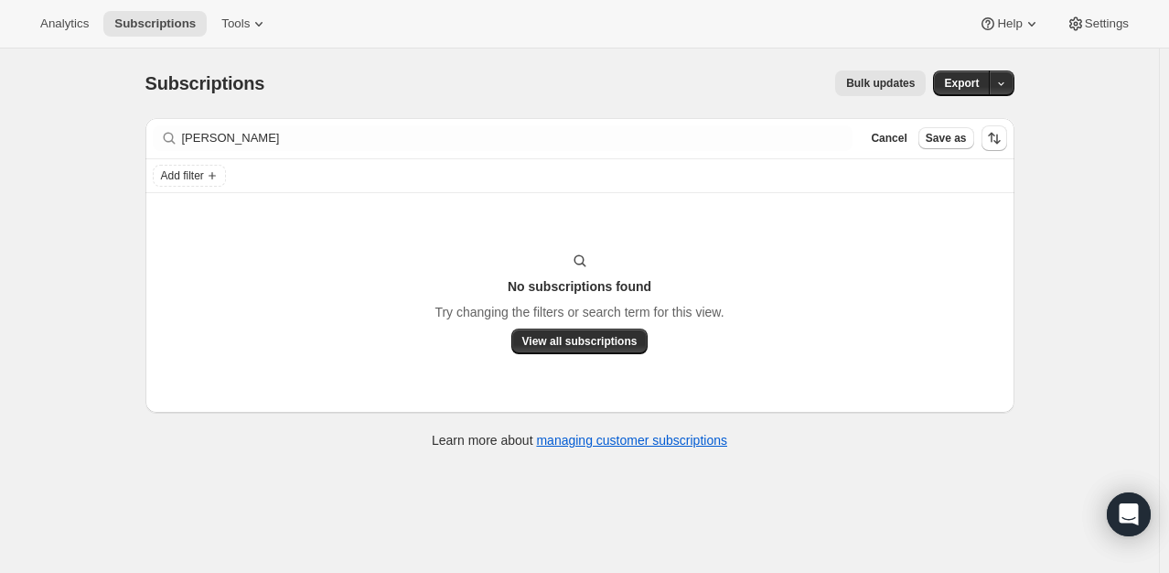
click at [97, 137] on div "Subscriptions. This page is ready Subscriptions Bulk updates More actions Bulk …" at bounding box center [579, 334] width 1159 height 573
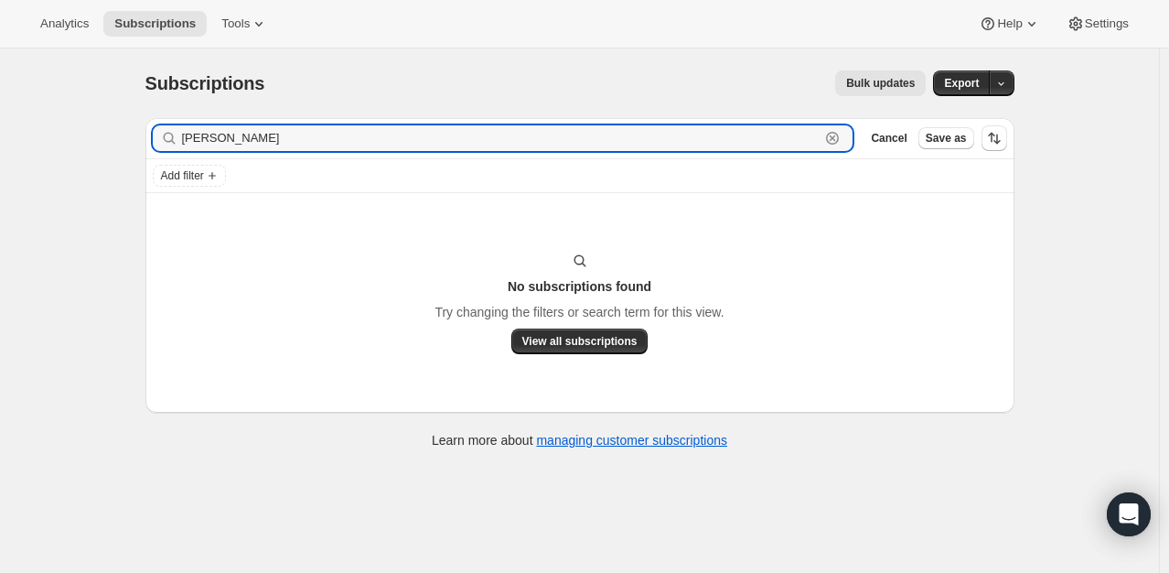
drag, startPoint x: 315, startPoint y: 141, endPoint x: 132, endPoint y: 144, distance: 183.0
click at [128, 143] on div "Subscriptions. This page is ready Subscriptions Bulk updates More actions Bulk …" at bounding box center [579, 257] width 913 height 419
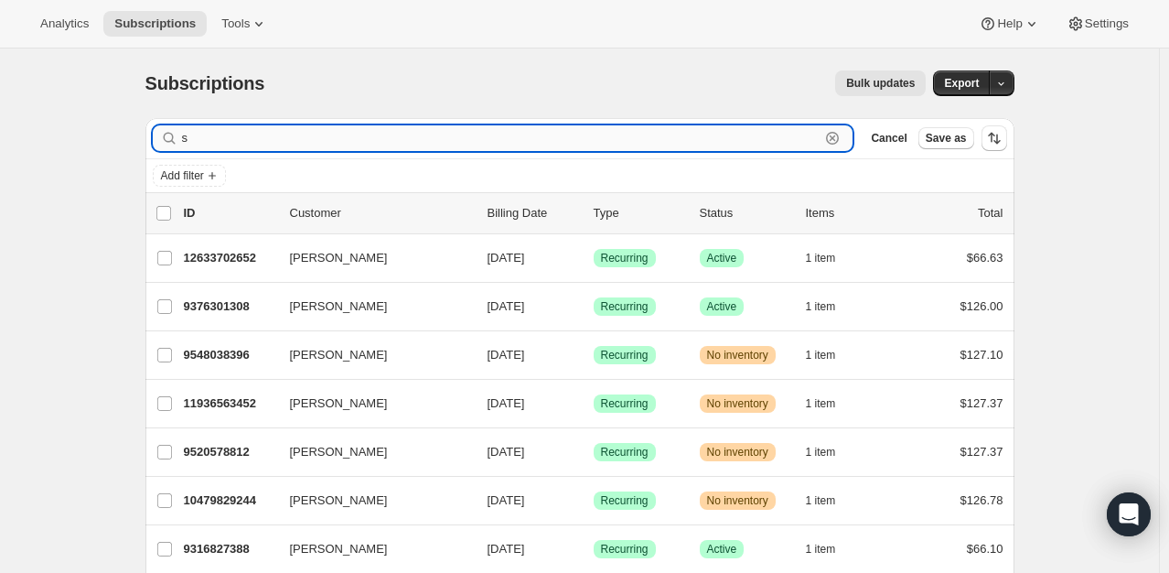
click at [230, 134] on input "s" at bounding box center [501, 138] width 638 height 26
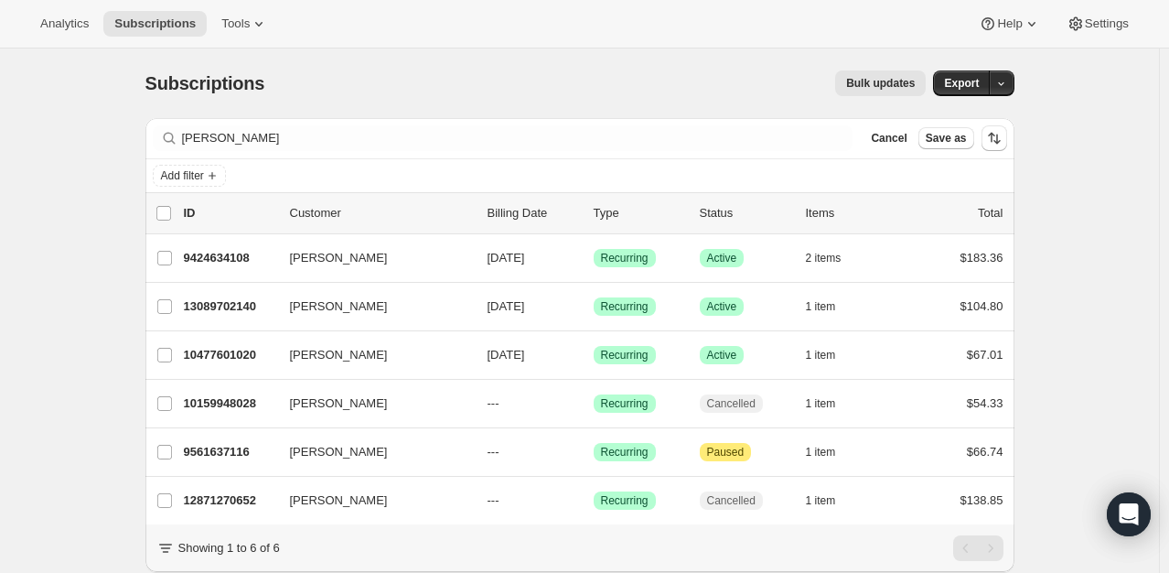
click at [183, 141] on div "[PERSON_NAME] Clear" at bounding box center [503, 138] width 701 height 26
click at [183, 140] on div "[PERSON_NAME] Clear" at bounding box center [503, 138] width 701 height 26
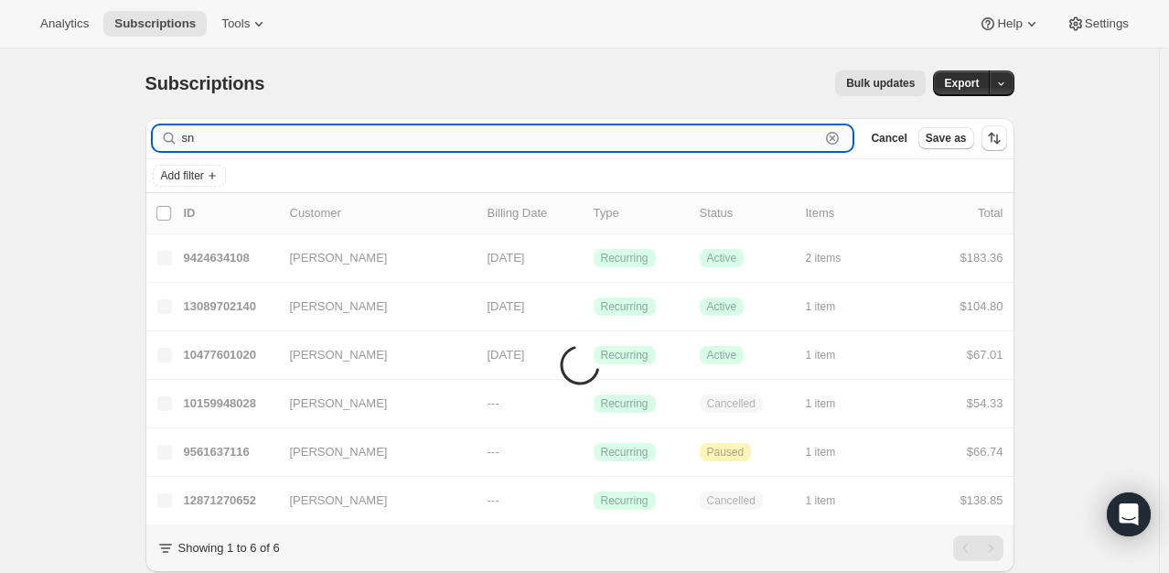
type input "s"
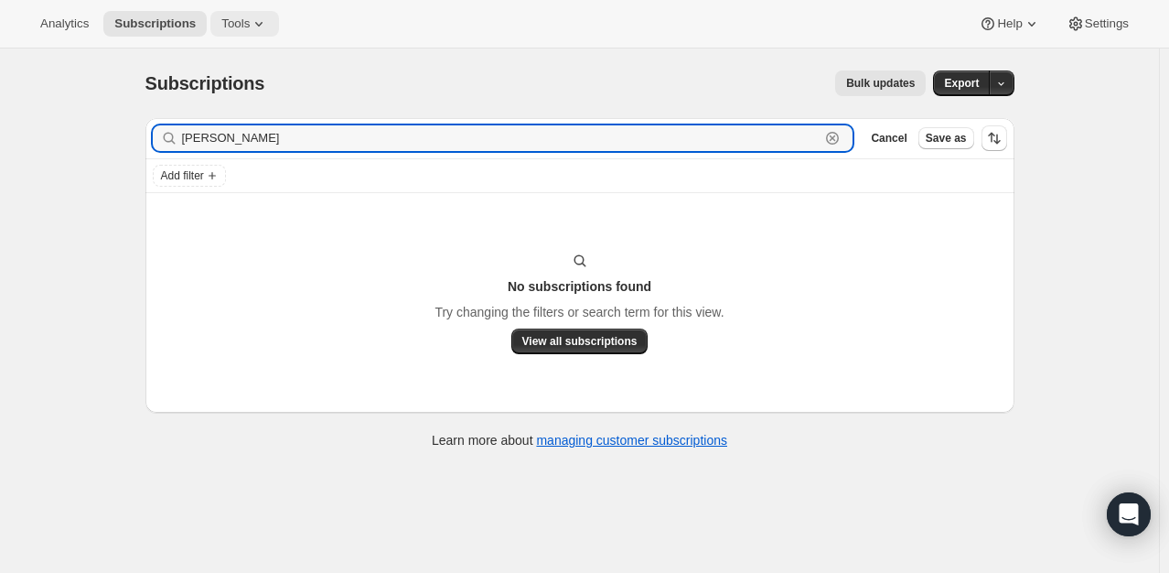
type input "[PERSON_NAME]"
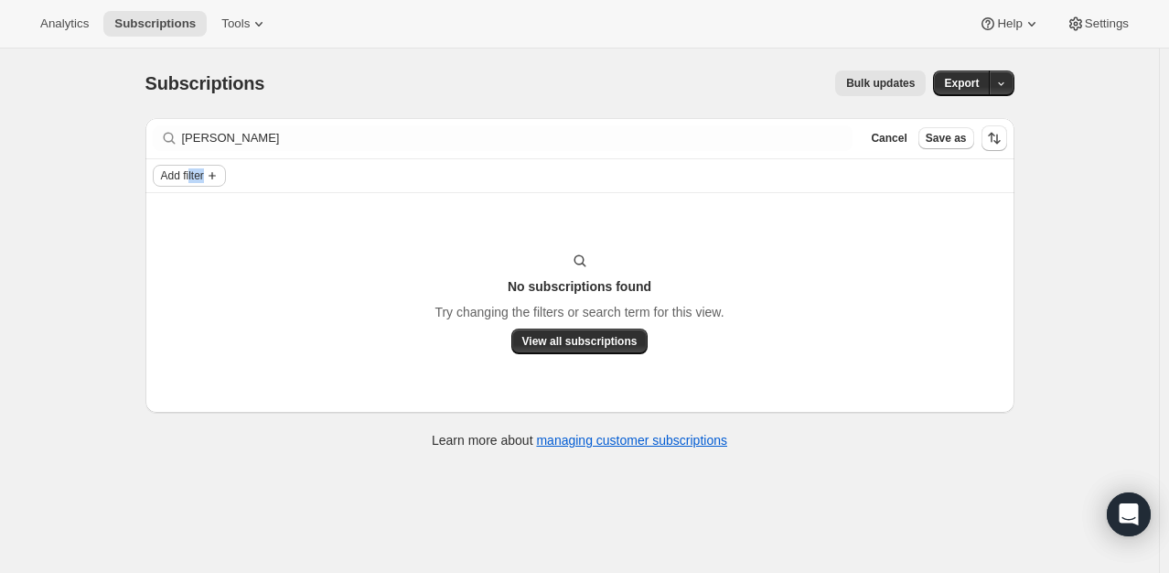
drag, startPoint x: 333, startPoint y: 175, endPoint x: 197, endPoint y: 170, distance: 136.4
click at [195, 170] on div "Add filter" at bounding box center [580, 176] width 854 height 22
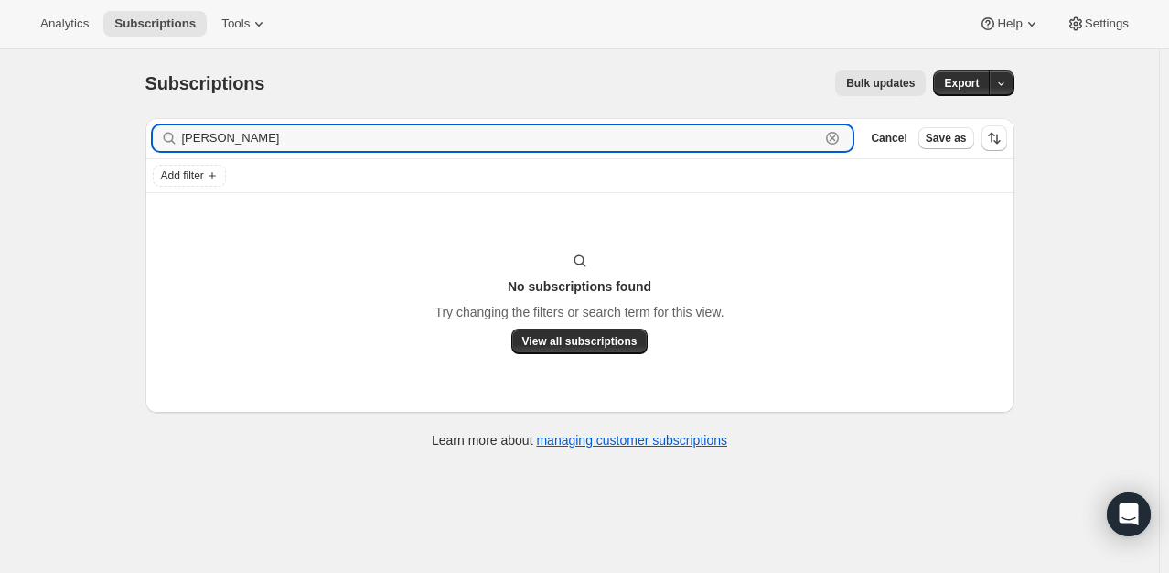
drag, startPoint x: 256, startPoint y: 137, endPoint x: 86, endPoint y: 134, distance: 170.2
click at [85, 134] on div "Subscriptions. This page is ready Subscriptions Bulk updates More actions Bulk …" at bounding box center [579, 334] width 1159 height 573
